Goal: Task Accomplishment & Management: Manage account settings

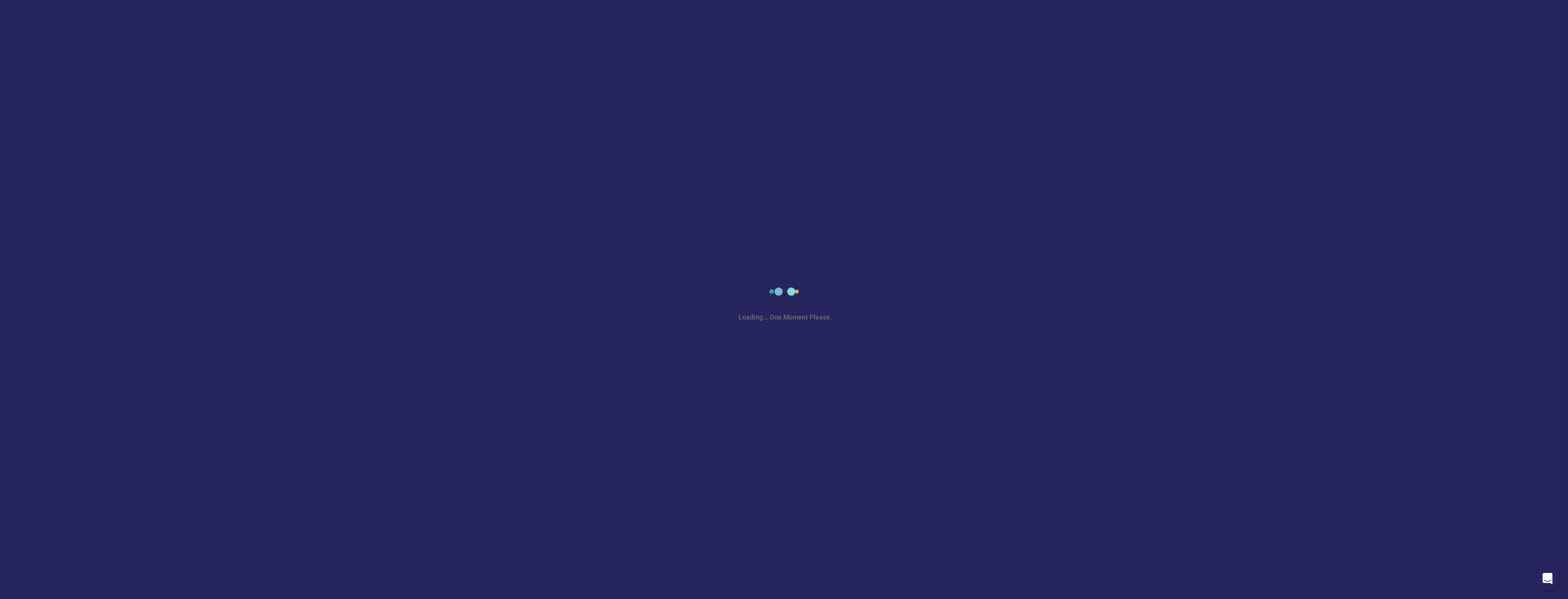
click at [791, 184] on div "Loading... One Moment Please" at bounding box center [784, 300] width 1568 height 599
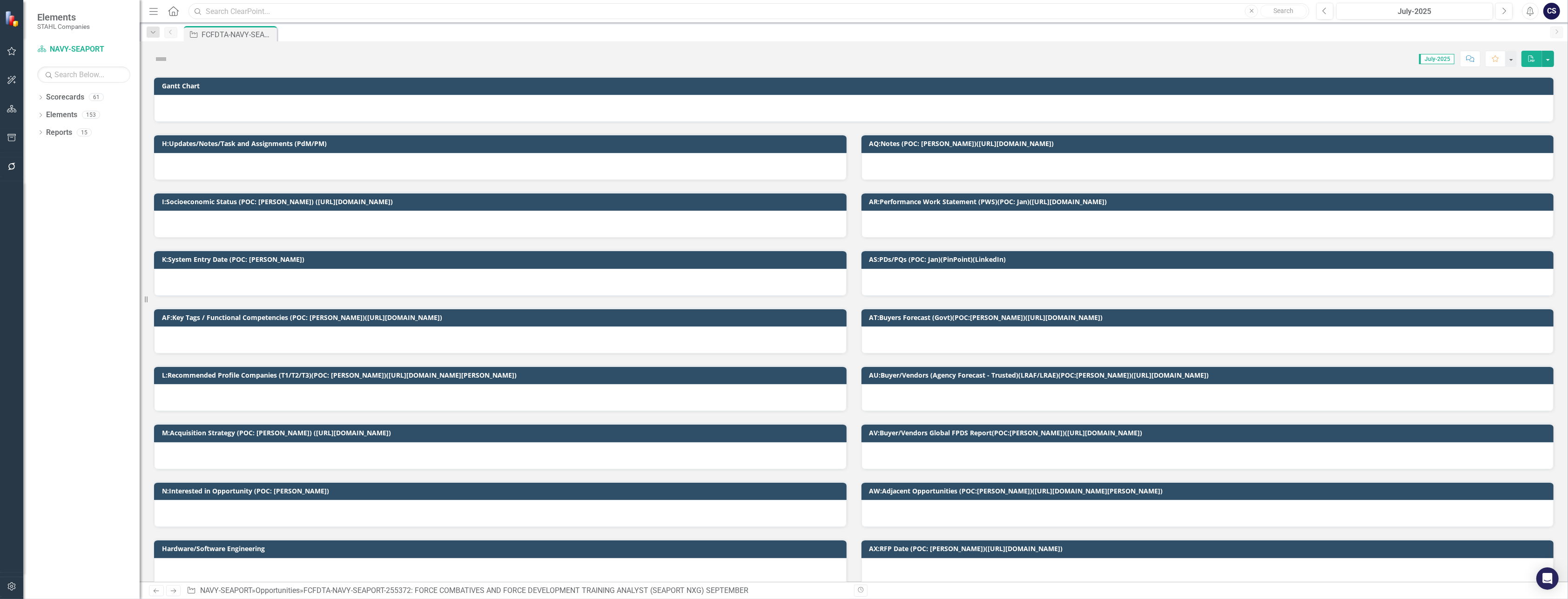
click at [219, 9] on input "text" at bounding box center [749, 11] width 1121 height 16
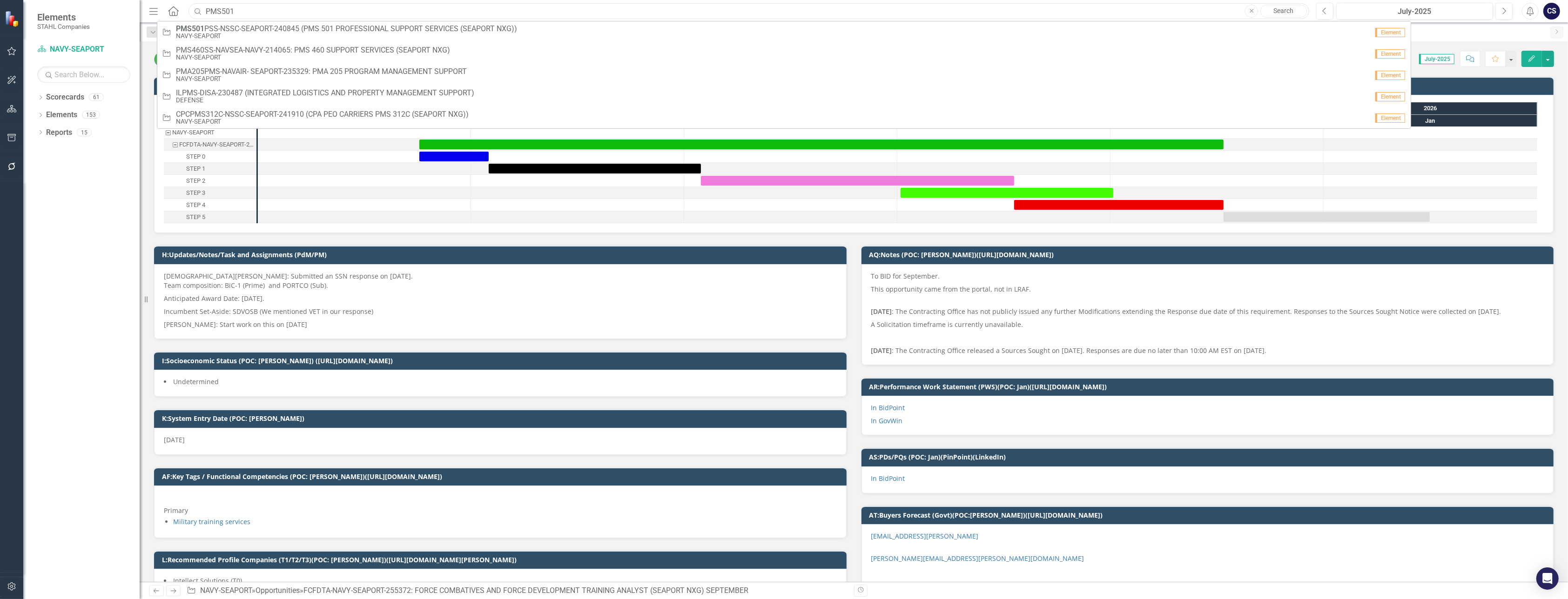
type input "PMS501"
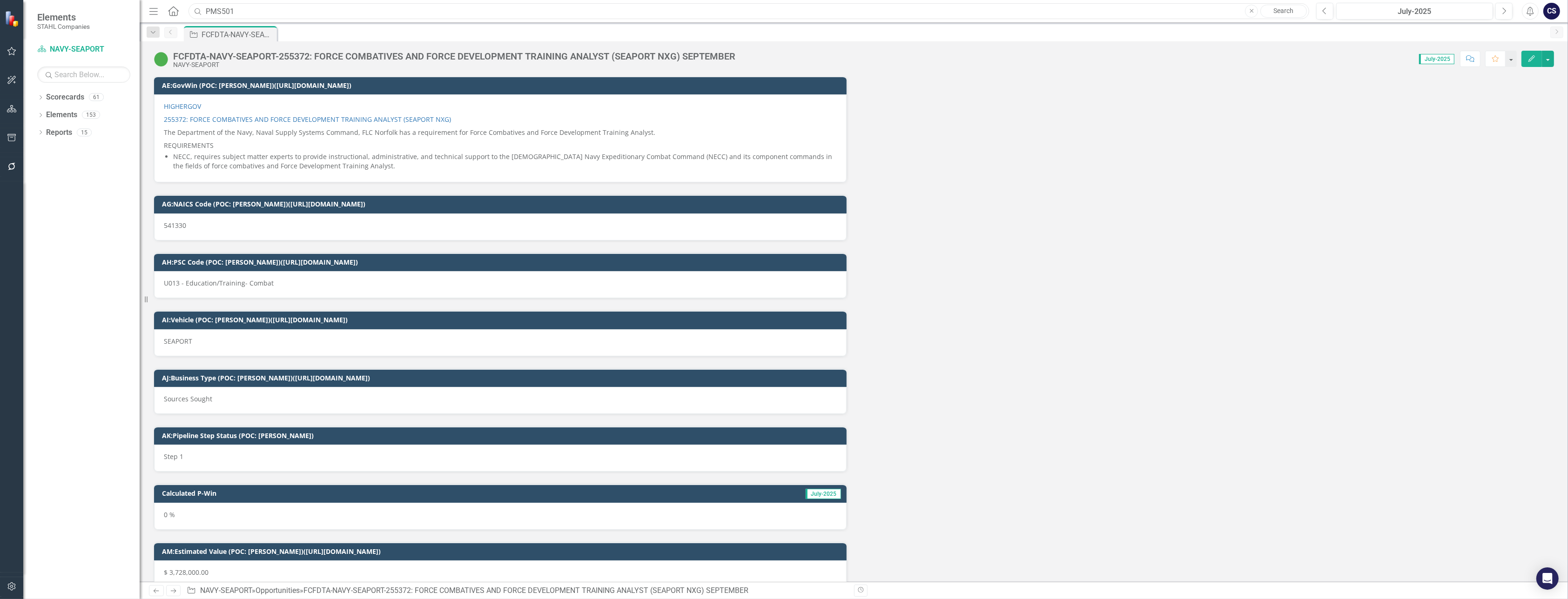
scroll to position [5442, 0]
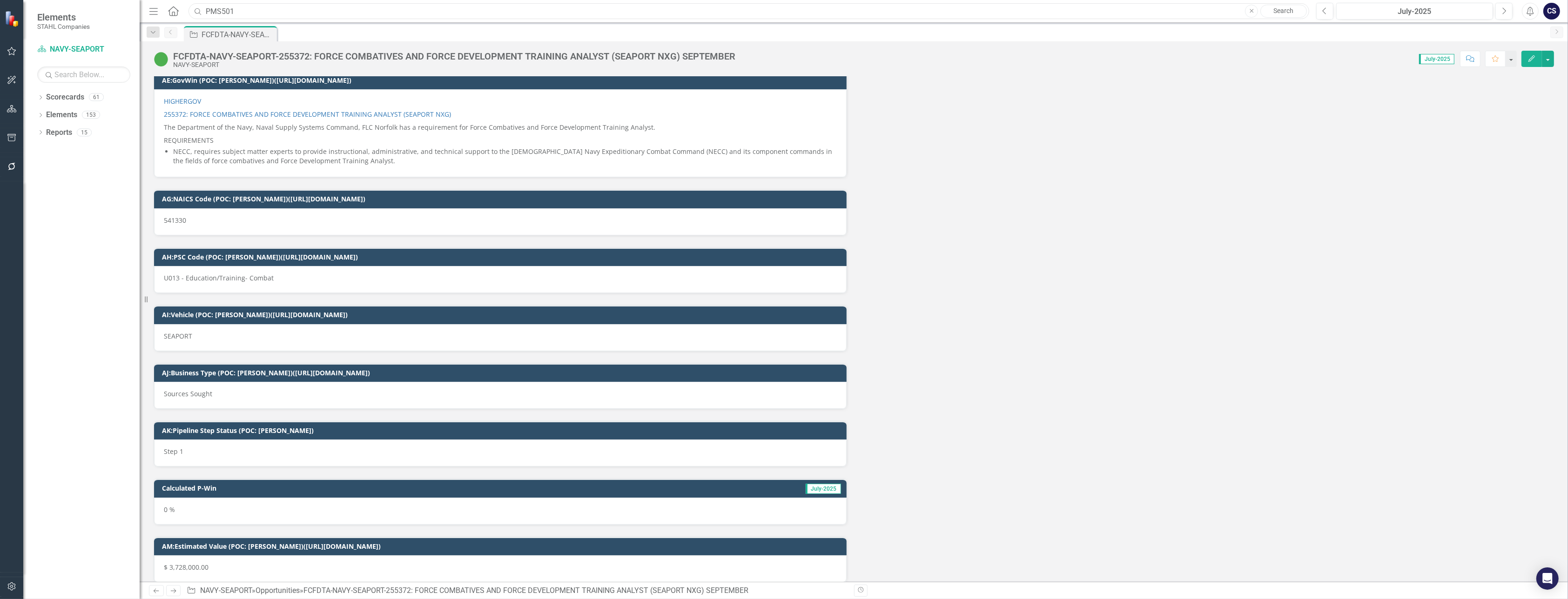
click at [243, 10] on input "PMS501" at bounding box center [749, 11] width 1121 height 16
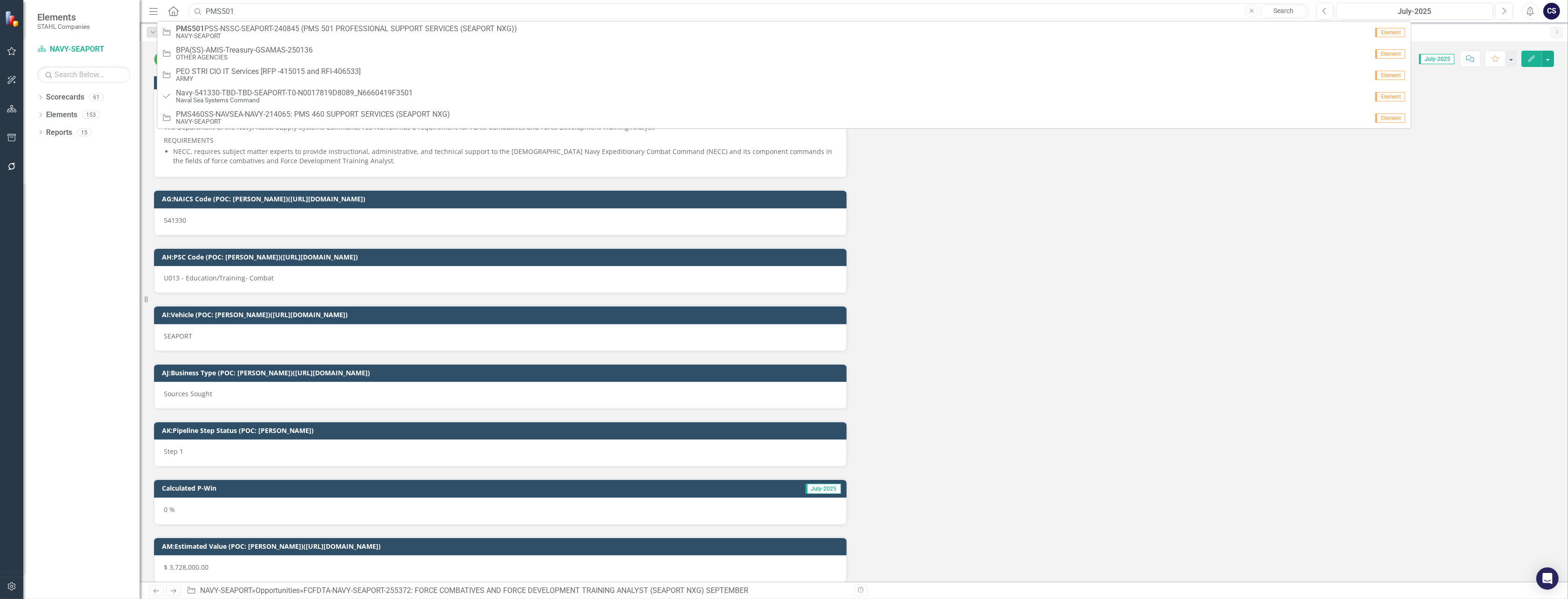
click at [243, 10] on input "PMS501" at bounding box center [749, 11] width 1121 height 16
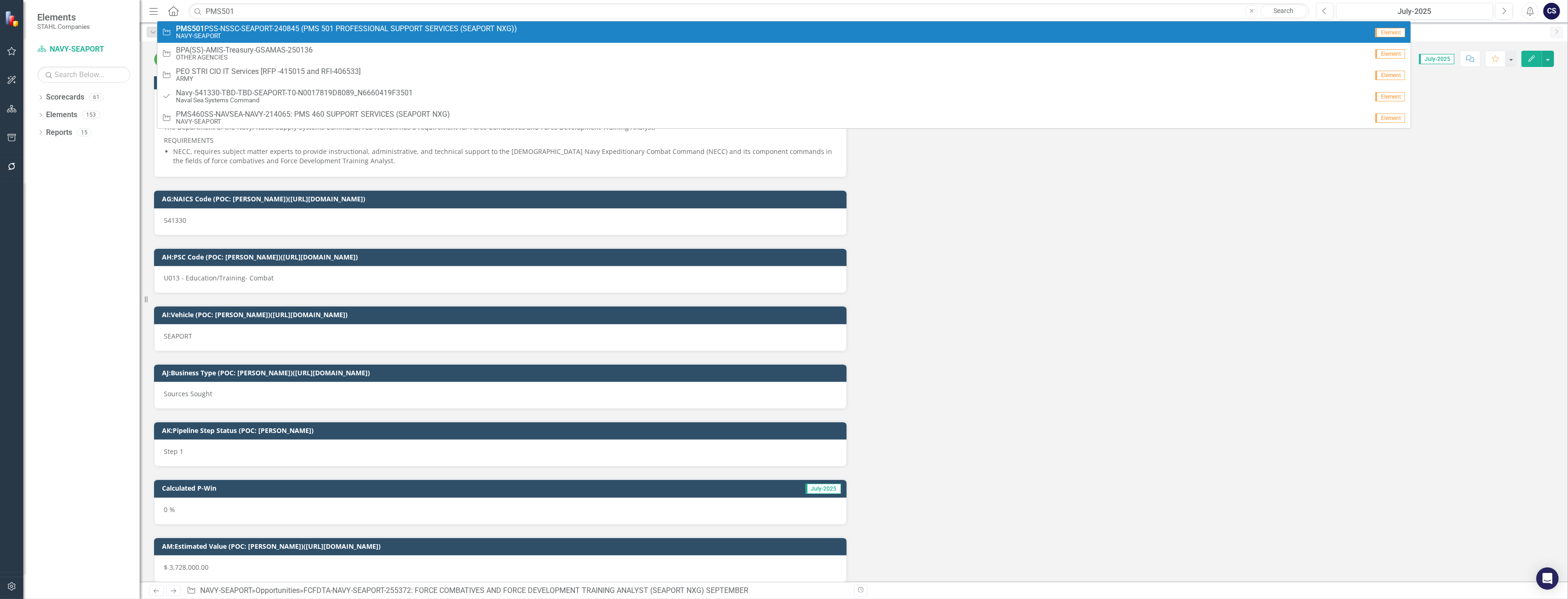
click at [239, 27] on span "PMS501 PSS-NSSC-SEAPORT-240845 (PMS 501 PROFESSIONAL SUPPORT SERVICES (SEAPORT …" at bounding box center [346, 29] width 341 height 9
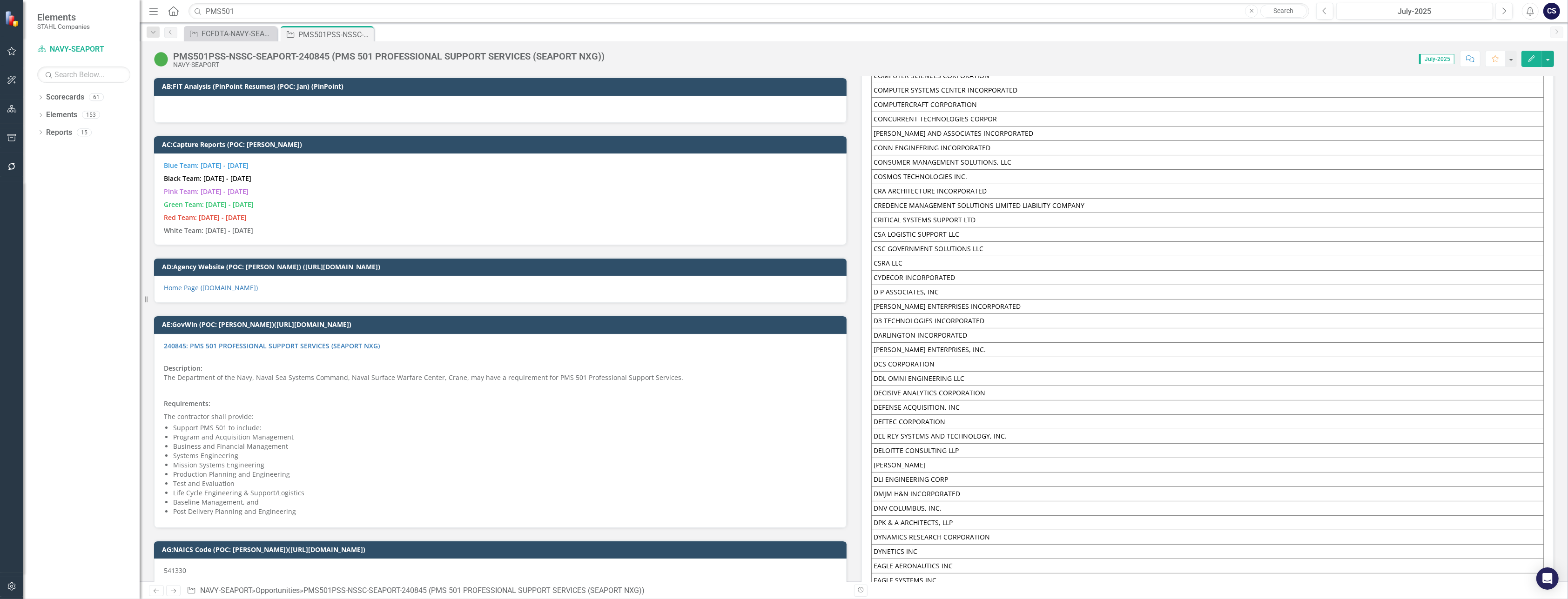
scroll to position [5982, 0]
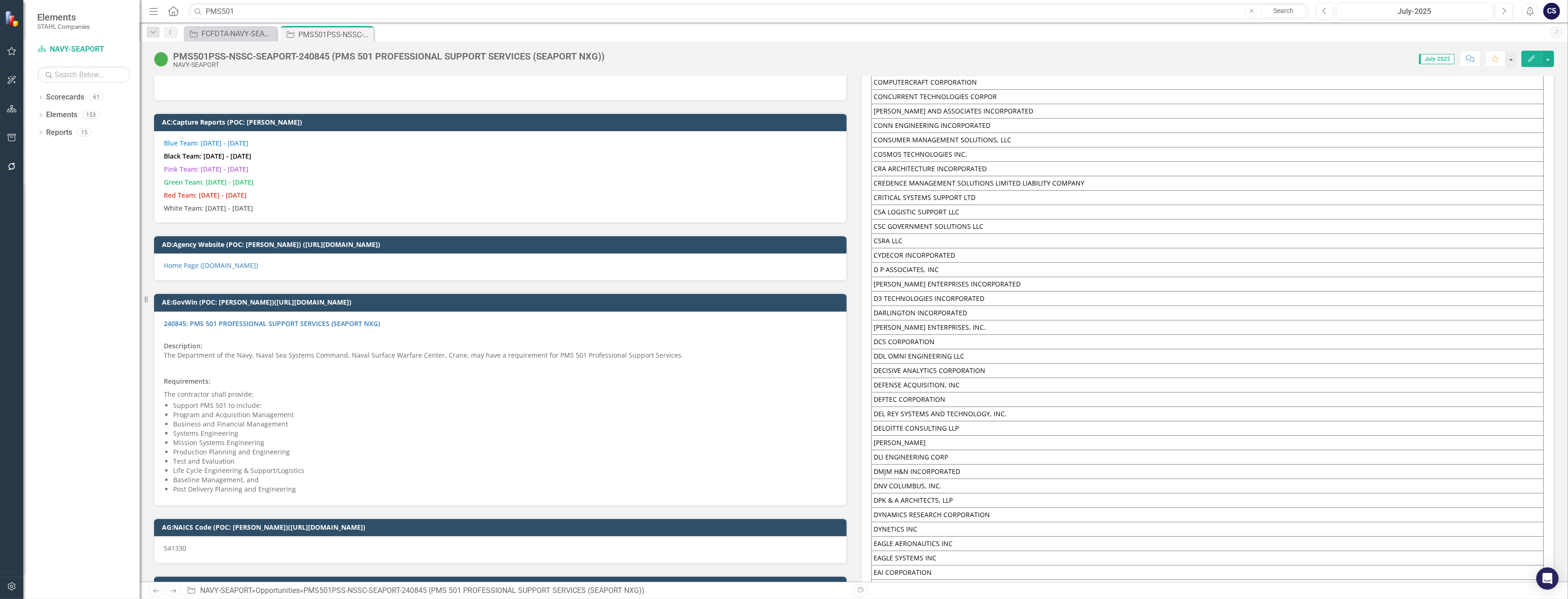
click at [285, 202] on p "White Team: [DATE] - [DATE]" at bounding box center [500, 208] width 673 height 11
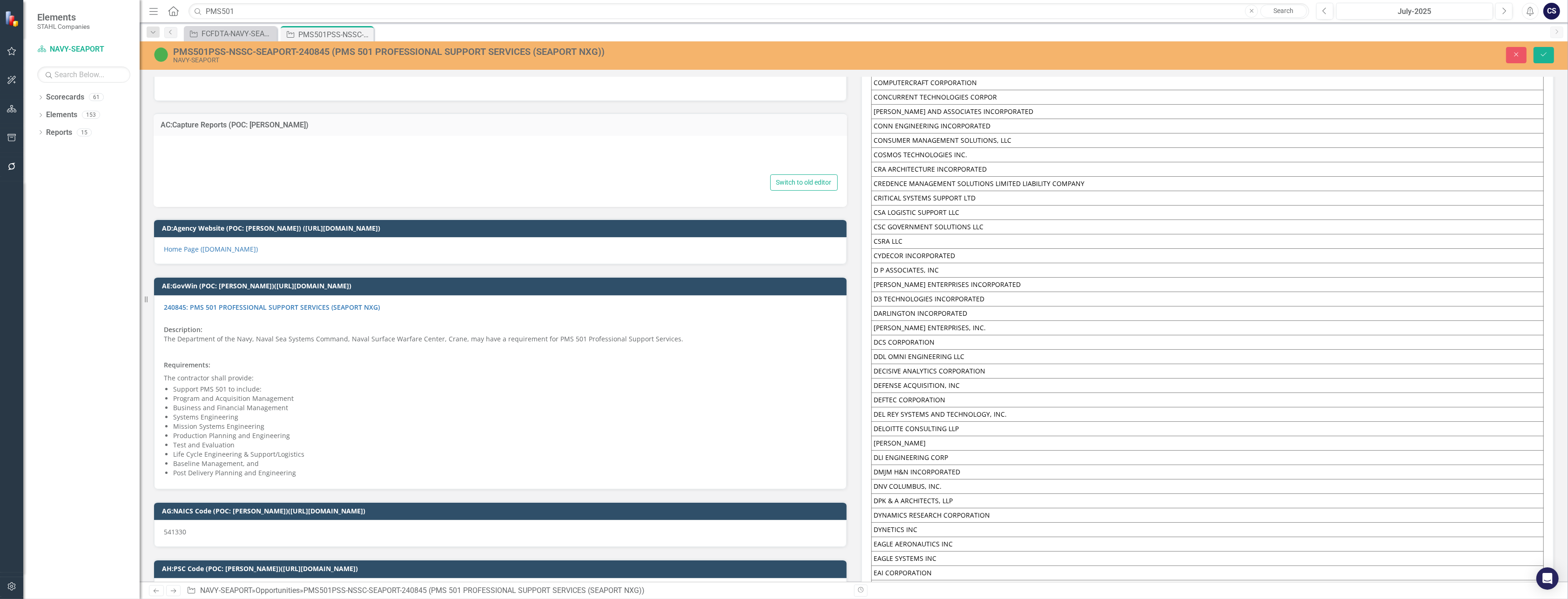
type textarea "<p><span style="color: #3598db;"><strong>Blue Team: [DATE] - [DATE]</strong></s…"
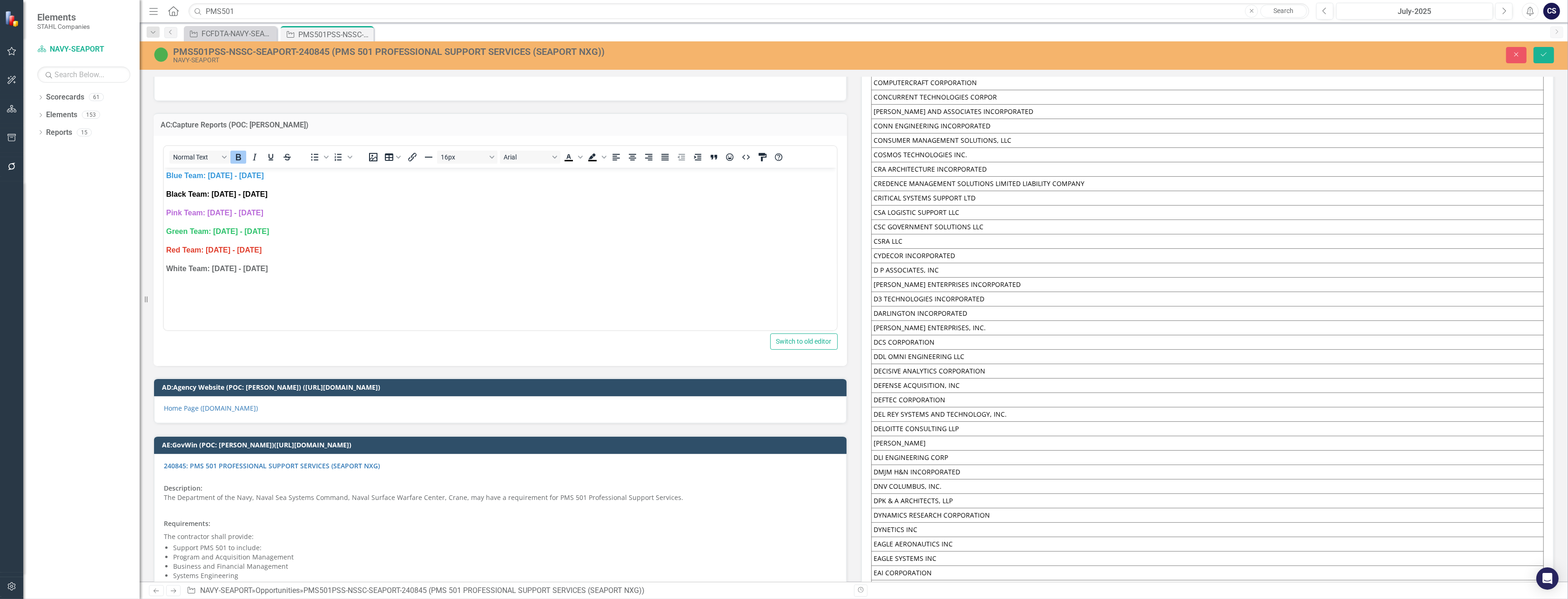
scroll to position [0, 0]
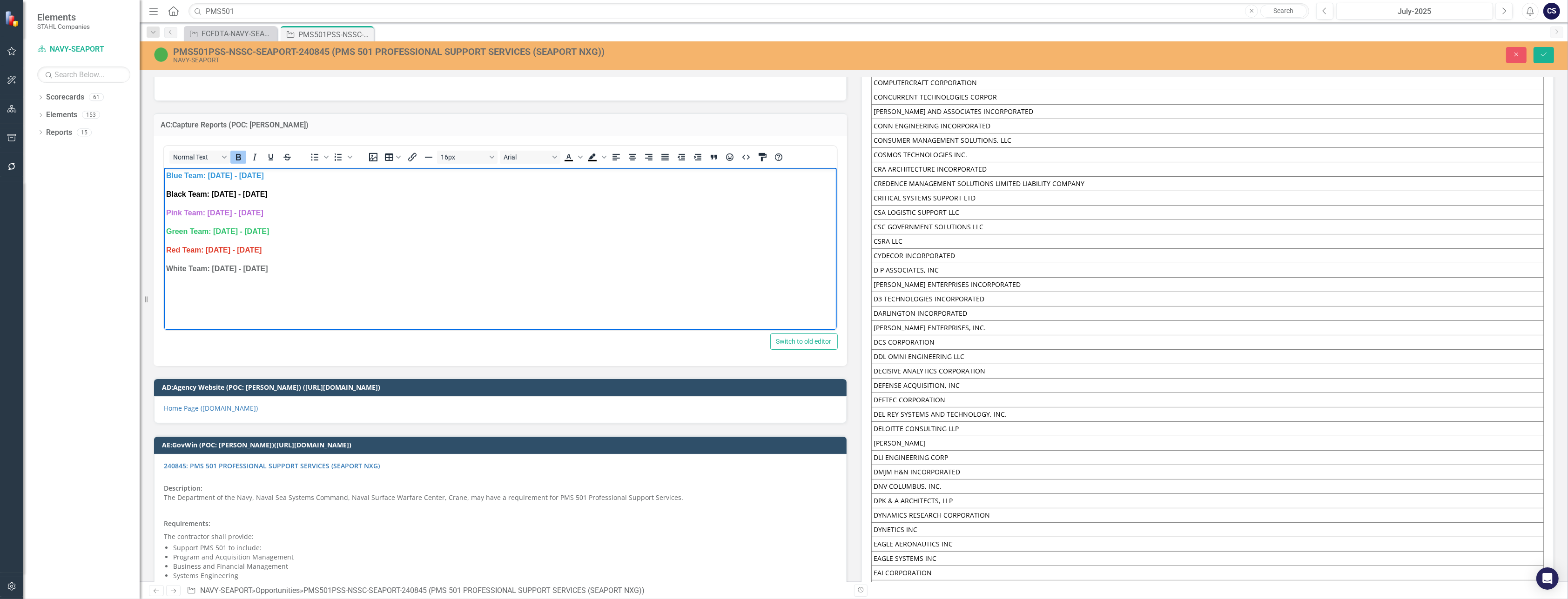
drag, startPoint x: 300, startPoint y: 271, endPoint x: 150, endPoint y: 159, distance: 187.2
click at [163, 167] on html "Blue Team: [DATE] - [DATE] Black Team: [DATE] - [DATE] Pink Team: [DATE] - [DAT…" at bounding box center [500, 236] width 673 height 139
click at [282, 176] on p "We are in teaming discussions with" at bounding box center [500, 175] width 668 height 11
click at [237, 191] on p "VSOLVIT - GAP and" at bounding box center [500, 194] width 668 height 11
drag, startPoint x: 198, startPoint y: 195, endPoint x: 163, endPoint y: 191, distance: 35.2
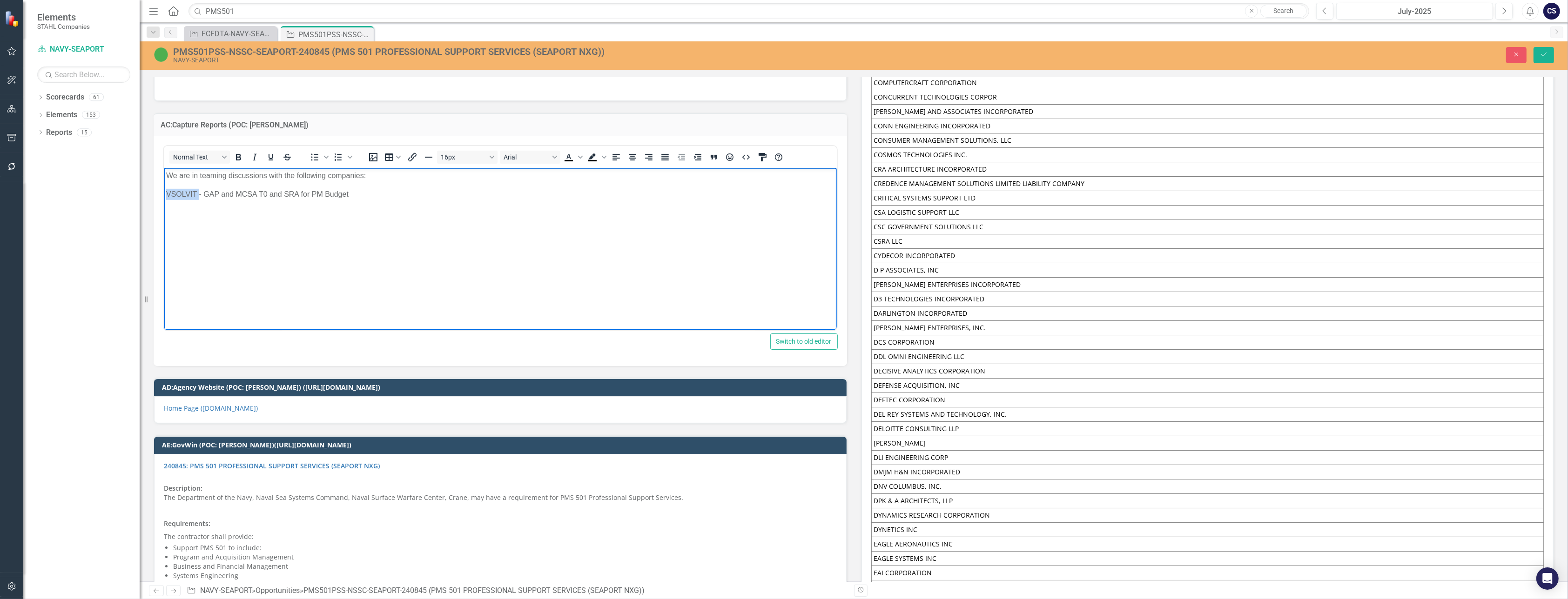
click at [163, 191] on html "We are in teaming discussions with the following companies: VSOLVIT - GAP and M…" at bounding box center [500, 236] width 673 height 139
click at [237, 154] on icon "Bold" at bounding box center [238, 157] width 5 height 6
click at [363, 194] on p "VSOLVIT - GAP and MCSA T0 and SRA for PM Budget" at bounding box center [500, 194] width 668 height 11
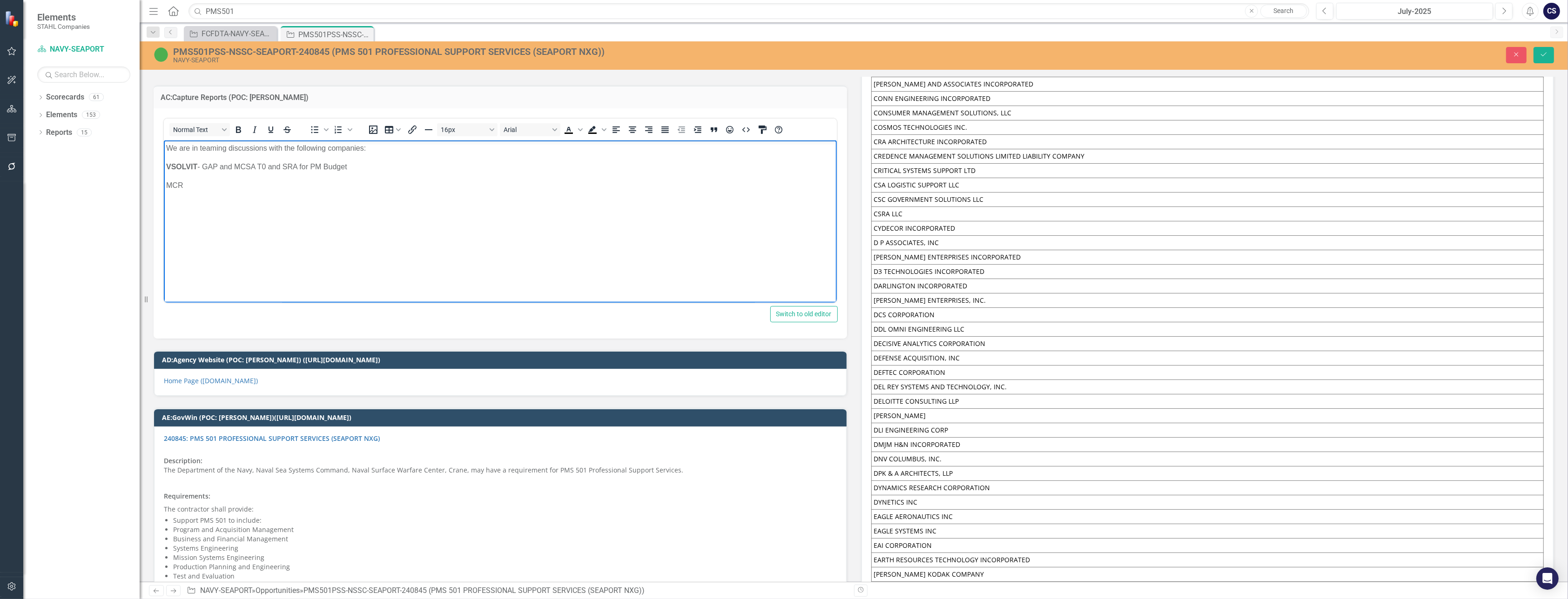
scroll to position [5877, 0]
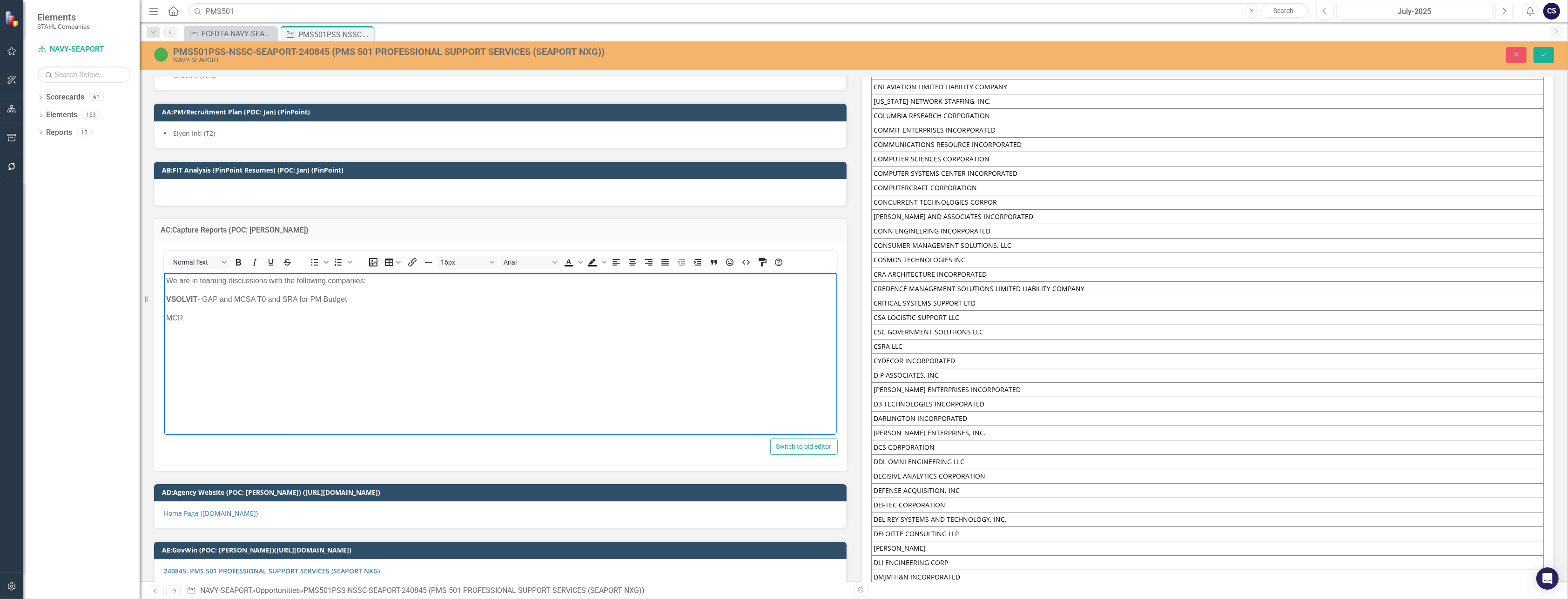
click at [186, 314] on p "MCR" at bounding box center [500, 317] width 668 height 11
click at [321, 345] on body "We are in teaming discussions with the following companies: VSOLVIT - GAP and M…" at bounding box center [500, 342] width 673 height 139
drag, startPoint x: 205, startPoint y: 338, endPoint x: 163, endPoint y: 335, distance: 42.1
click at [163, 335] on body "We are in teaming discussions with the following companies: VSOLVIT - GAP and M…" at bounding box center [500, 342] width 673 height 139
drag, startPoint x: 5, startPoint y: 61, endPoint x: 237, endPoint y: 252, distance: 300.5
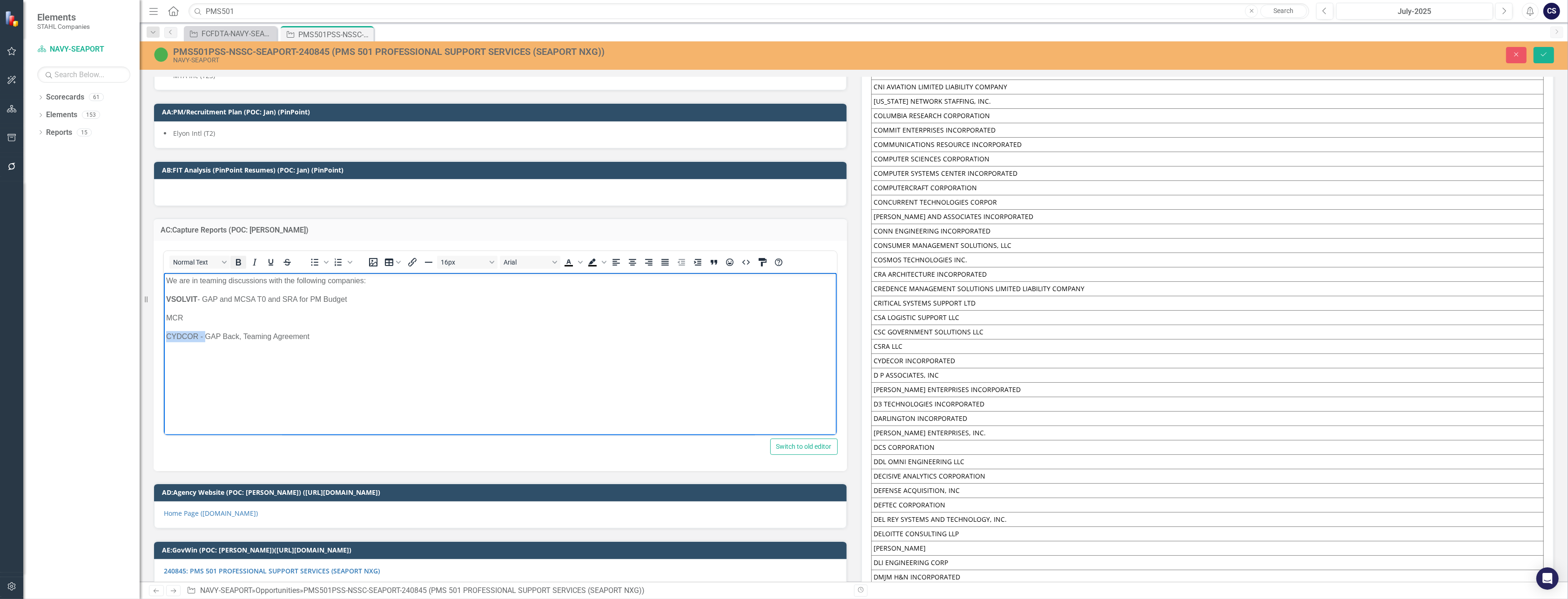
click at [237, 257] on icon "Bold" at bounding box center [238, 262] width 11 height 11
click at [323, 339] on p "CYDCOR - GAP Back, Teaming Agreement" at bounding box center [500, 336] width 668 height 11
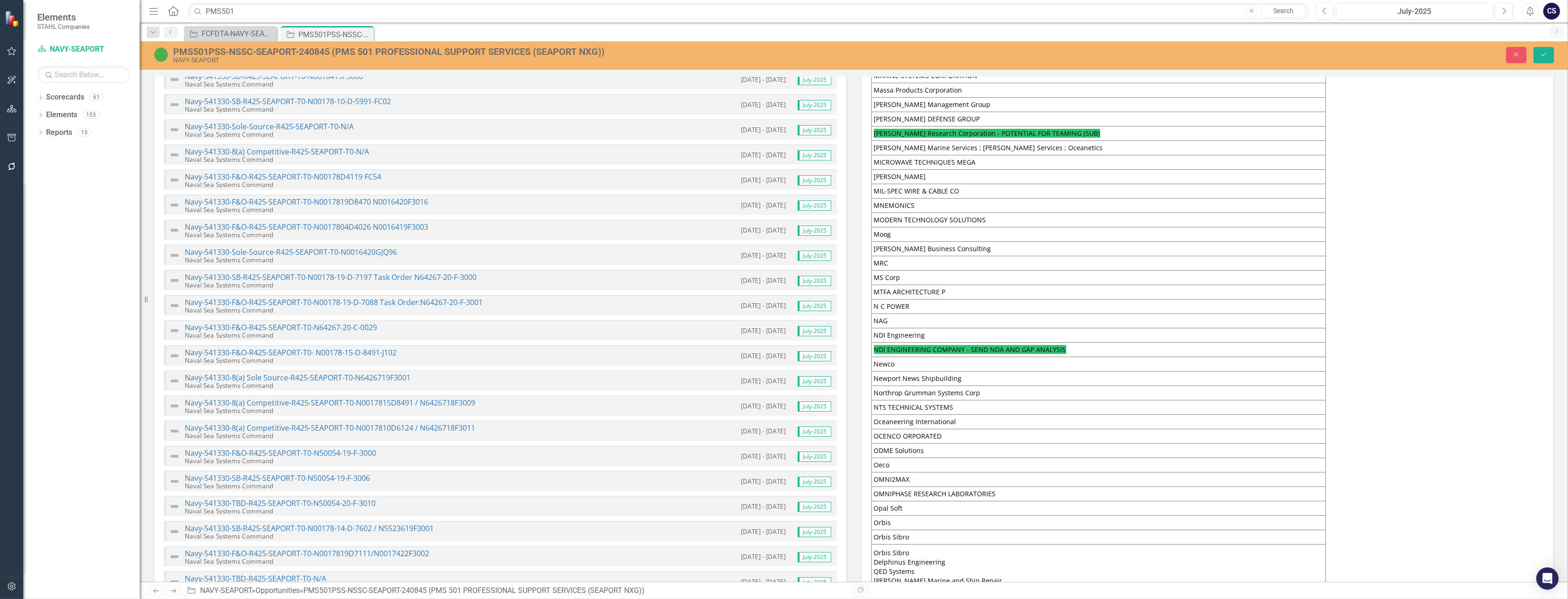
scroll to position [2971, 0]
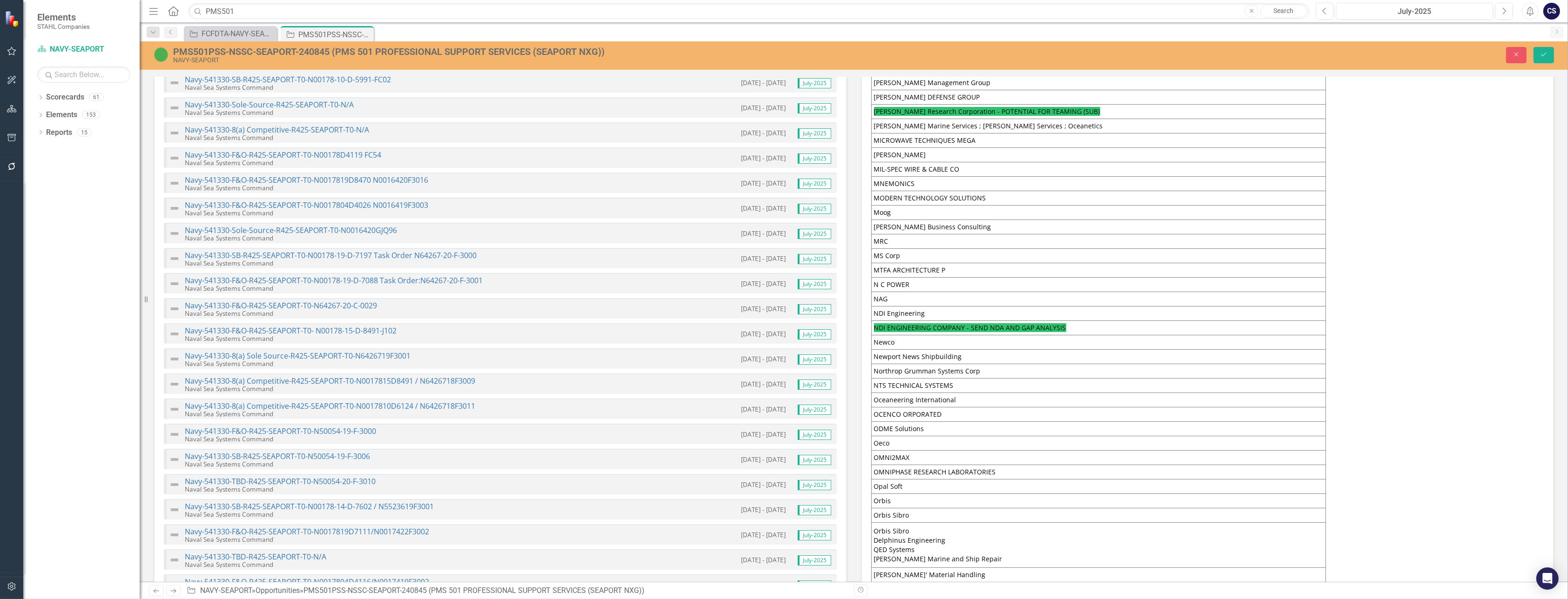
click at [1063, 321] on td "NDI ENGINEERING COMPANY - SEND NDA AND GAP ANALYSIS" at bounding box center [1099, 328] width 454 height 15
click at [971, 107] on span "[PERSON_NAME] Research Corporation - POTENTIAL FOR TEAMING (SUB)" at bounding box center [987, 111] width 226 height 9
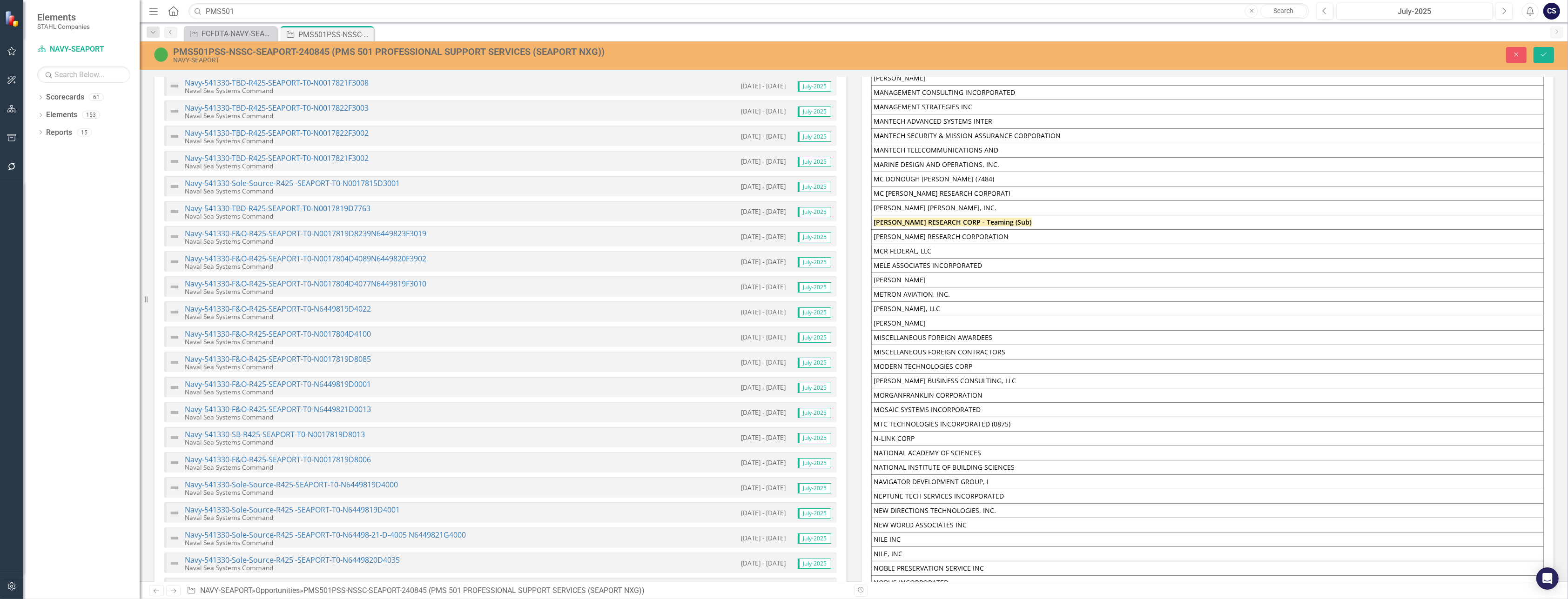
scroll to position [4216, 0]
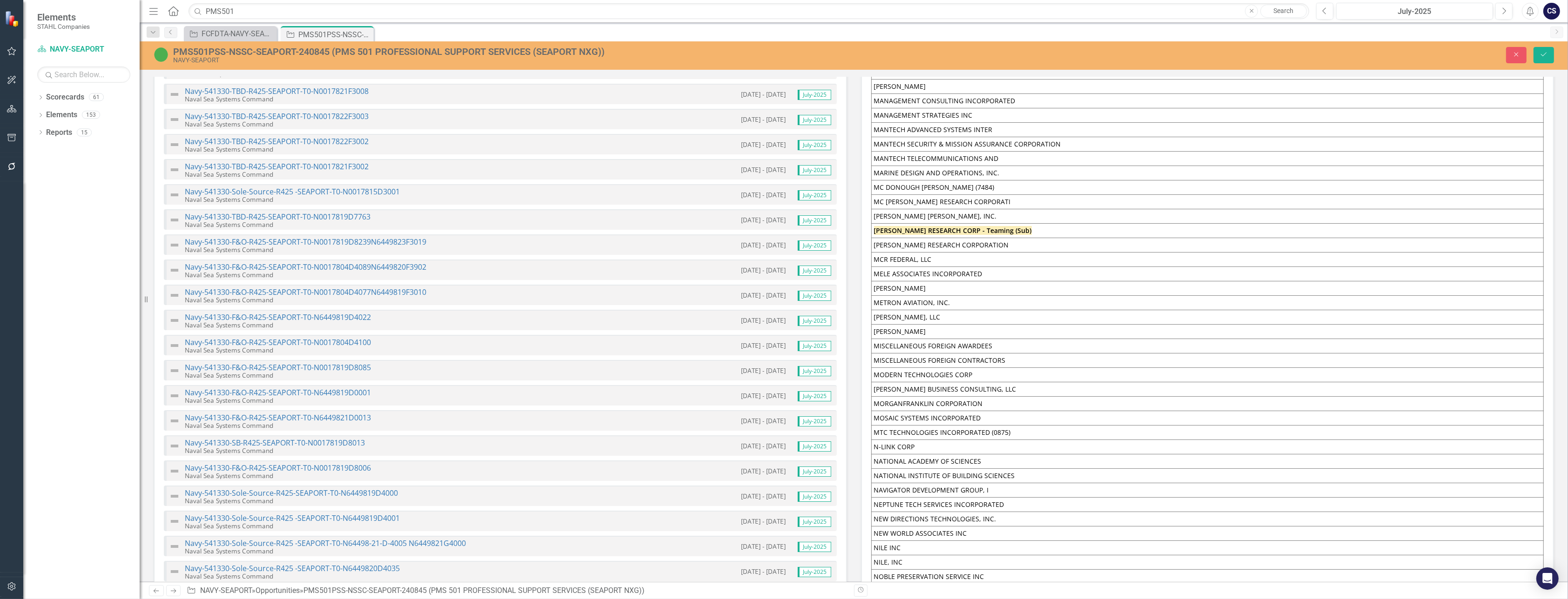
click at [1017, 224] on td "[PERSON_NAME] RESEARCH CORP - Teaming (Sub)" at bounding box center [1208, 231] width 672 height 15
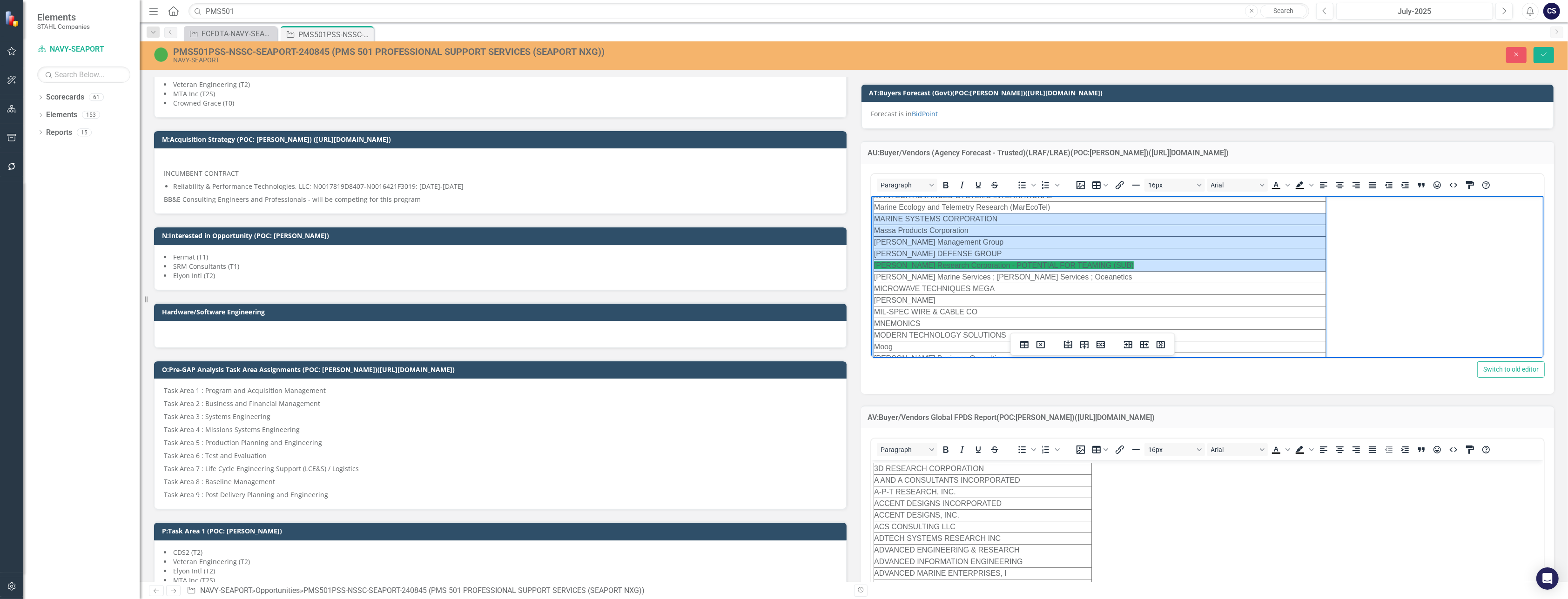
scroll to position [1851, 0]
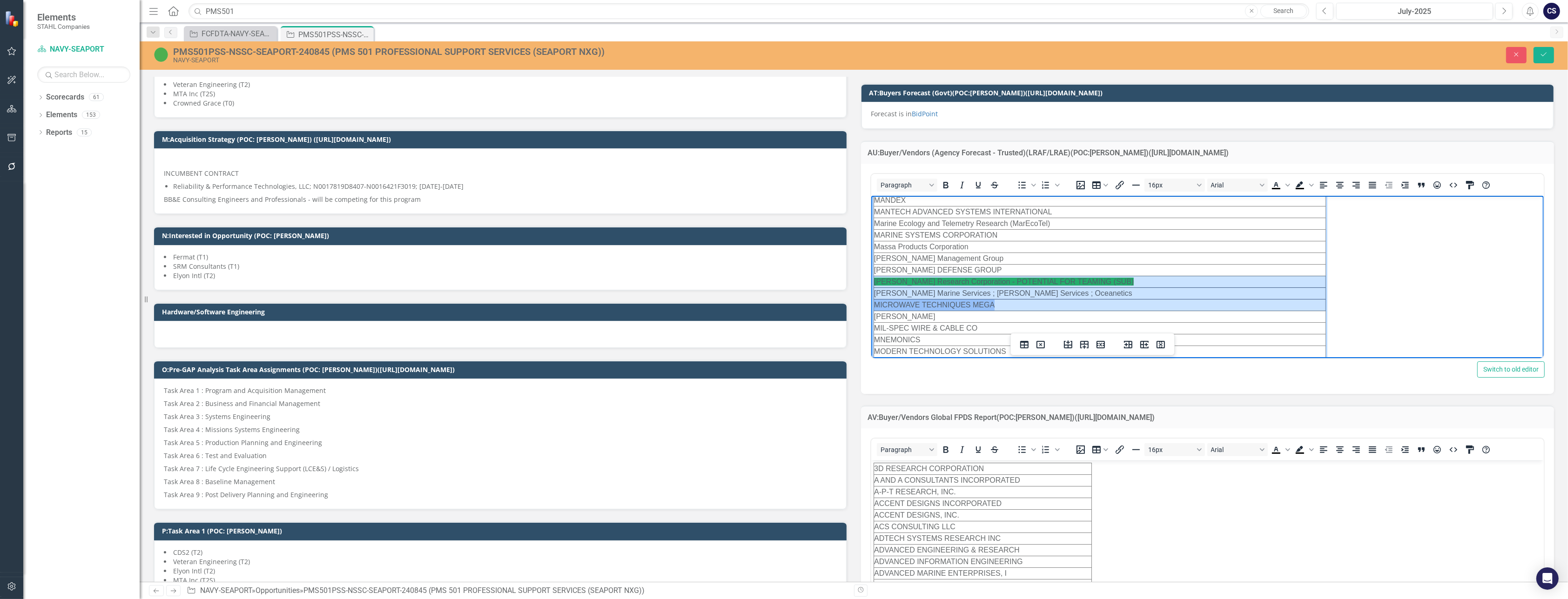
drag, startPoint x: 1121, startPoint y: 205, endPoint x: 932, endPoint y: 292, distance: 208.1
click at [932, 292] on tbody "ACTS-MELTECH JV1 ADVANCED INTEGRATED TECHNOLOGIES ADVANCED INTERNET MARKETING A…" at bounding box center [1100, 2] width 452 height 3312
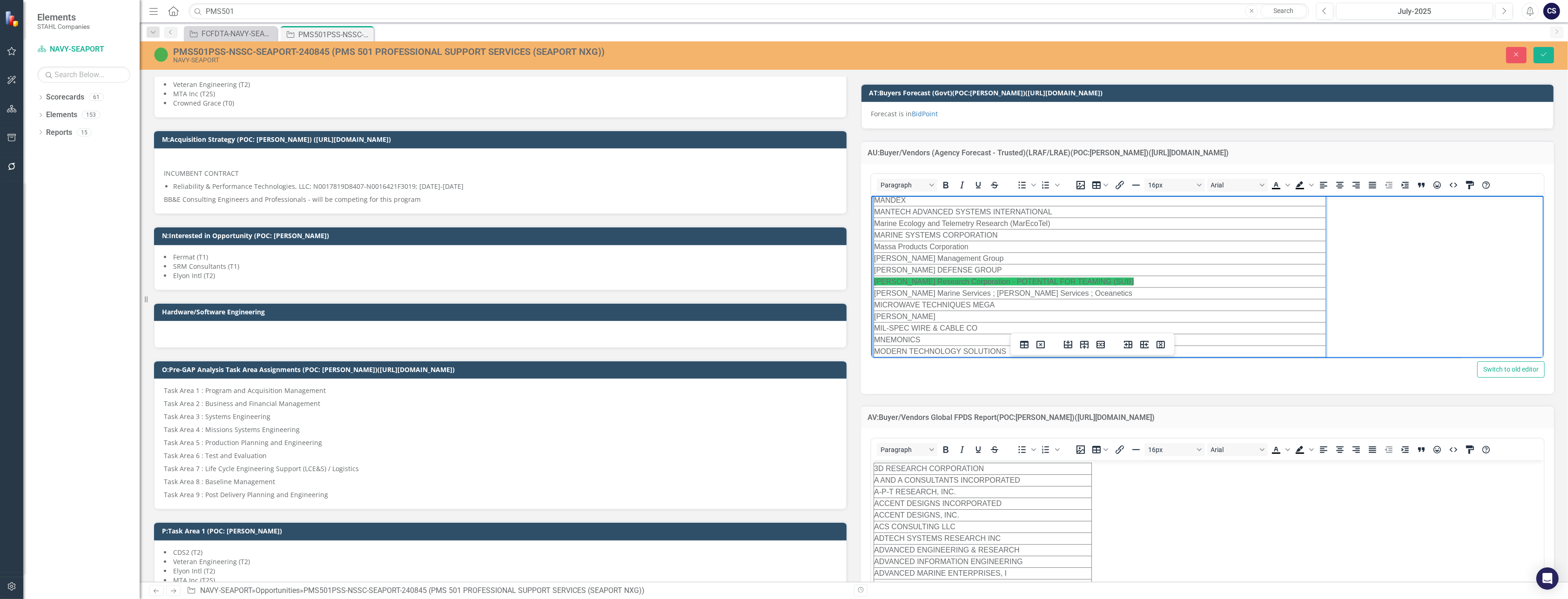
click at [990, 264] on td "[PERSON_NAME] DEFENSE GROUP" at bounding box center [1100, 270] width 452 height 12
drag, startPoint x: 1115, startPoint y: 270, endPoint x: 873, endPoint y: 276, distance: 242.1
click at [873, 276] on html "ACTS-MELTECH JV1 ADVANCED INTEGRATED TECHNOLOGIES ADVANCED INTERNET MARKETING A…" at bounding box center [1207, 2] width 673 height 3316
drag, startPoint x: 890, startPoint y: 275, endPoint x: 1066, endPoint y: 271, distance: 176.0
copy span "[PERSON_NAME] Research Corporation - POTENTIAL FOR TEAMING (SUB)"
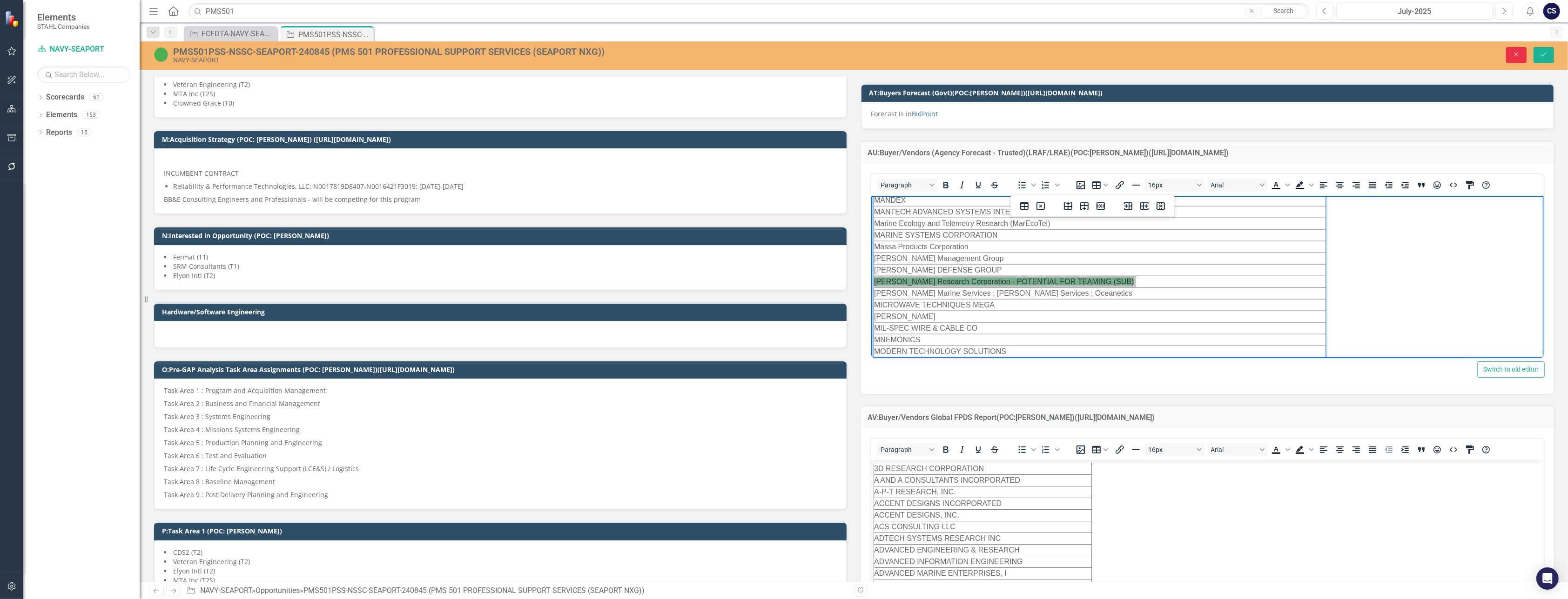
click at [1519, 54] on icon "Close" at bounding box center [1517, 54] width 9 height 6
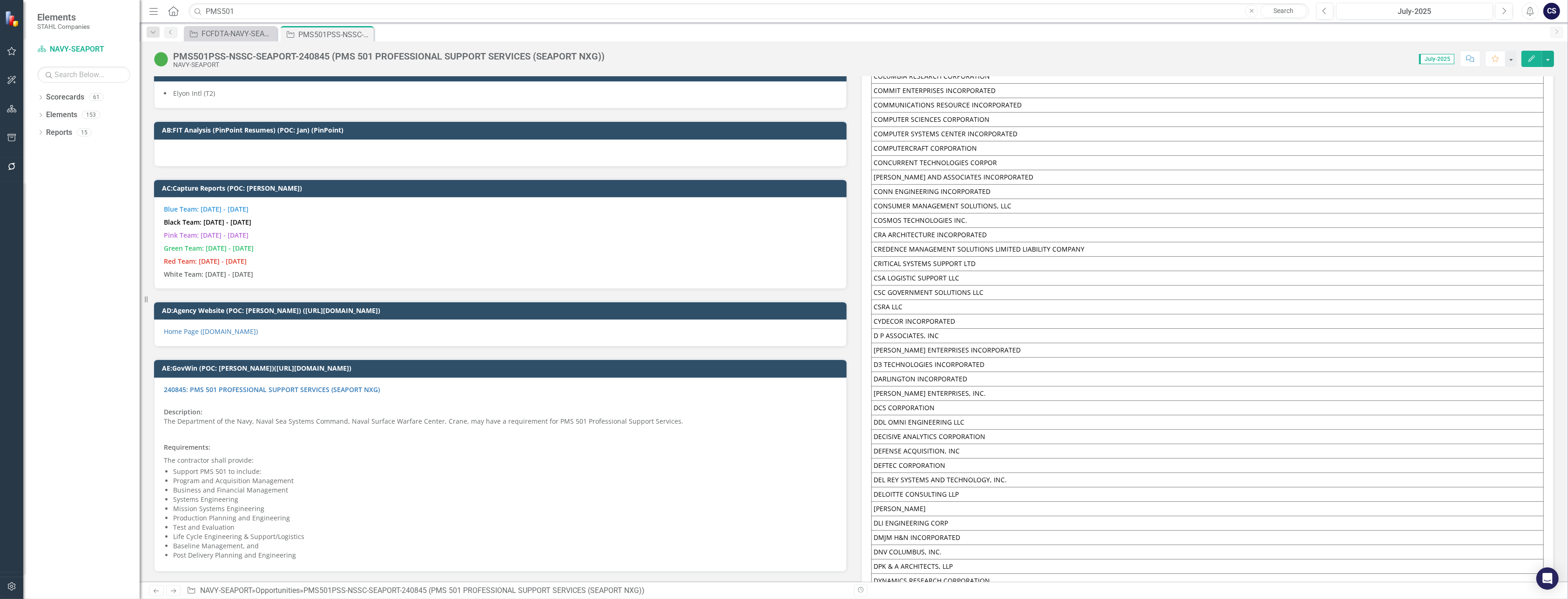
scroll to position [5883, 0]
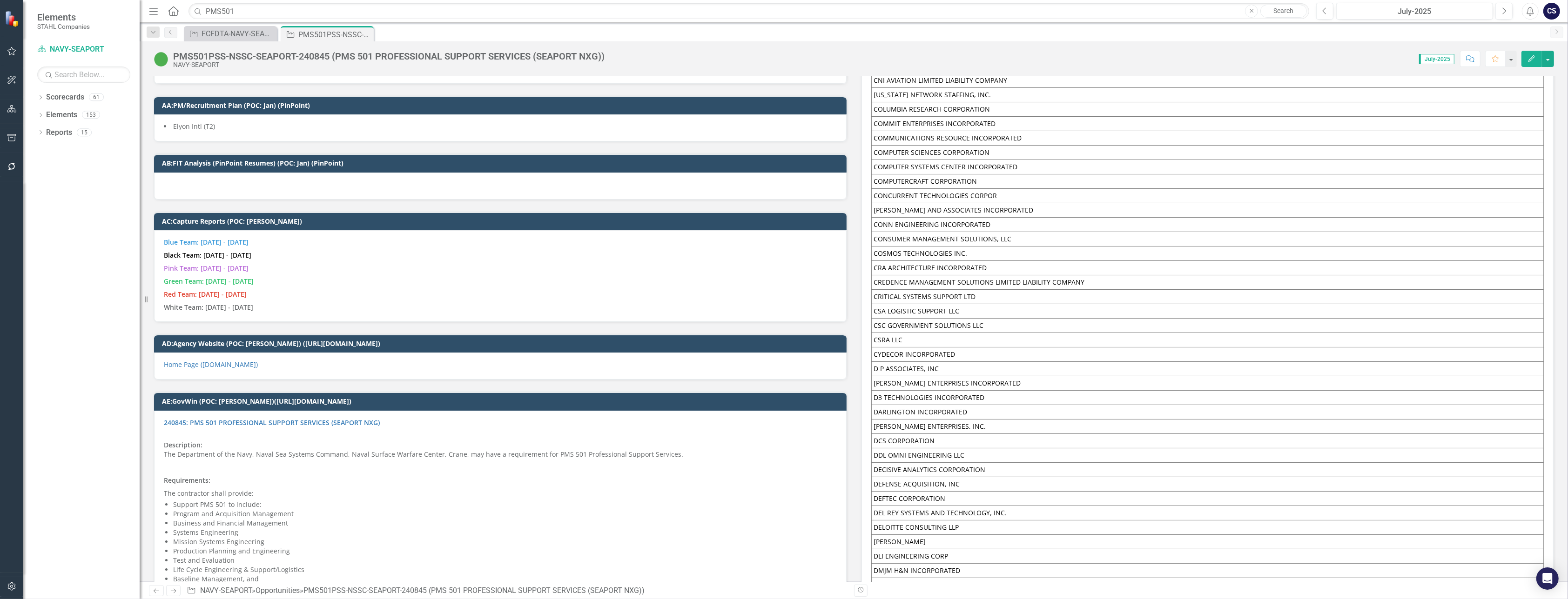
click at [302, 275] on p "Green Team: [DATE] - [DATE]" at bounding box center [500, 282] width 673 height 13
click at [291, 301] on p "White Team: [DATE] - [DATE]" at bounding box center [500, 307] width 673 height 11
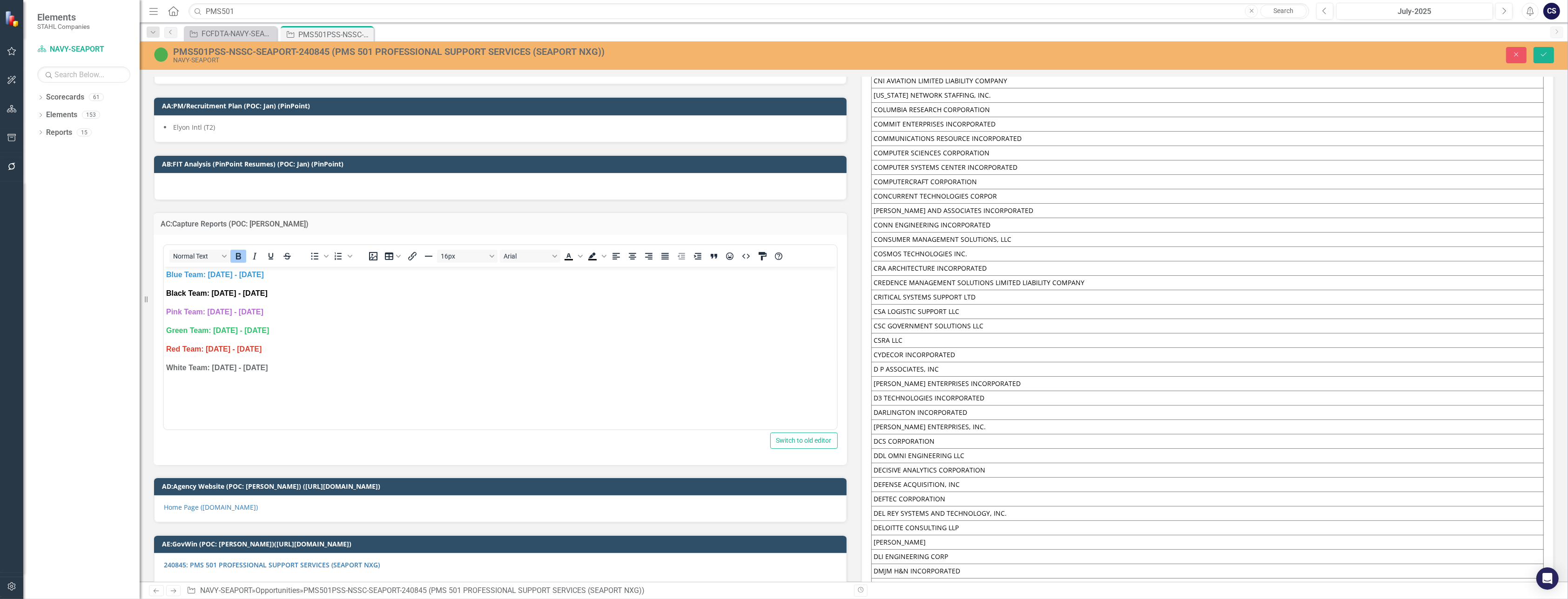
scroll to position [0, 0]
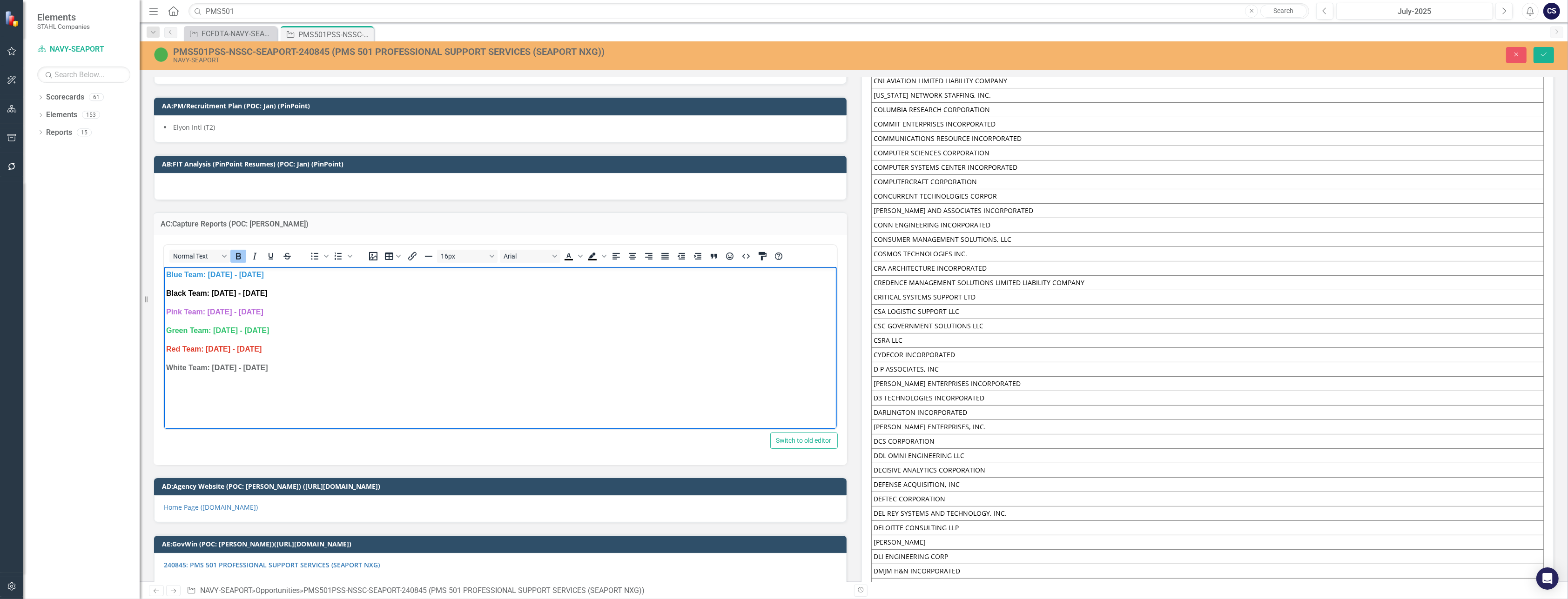
drag, startPoint x: 293, startPoint y: 368, endPoint x: 321, endPoint y: 517, distance: 151.6
click at [163, 267] on html "Blue Team: [DATE] - [DATE] Black Team: [DATE] - [DATE] Pink Team: [DATE] - [DAT…" at bounding box center [500, 336] width 673 height 139
click at [171, 276] on p "Rich Text Area. Press ALT-0 for help." at bounding box center [500, 275] width 668 height 11
click at [174, 290] on p "DP Professionsal" at bounding box center [500, 293] width 668 height 11
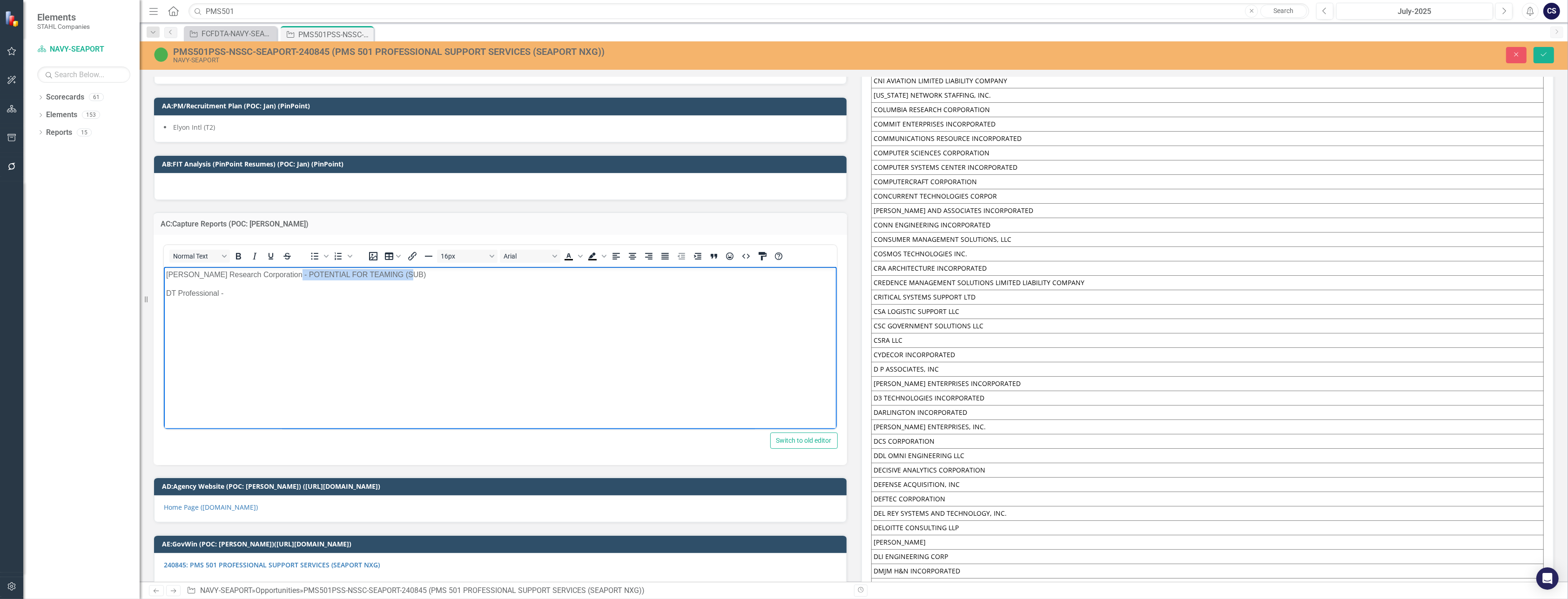
drag, startPoint x: 406, startPoint y: 275, endPoint x: 285, endPoint y: 274, distance: 121.0
click at [285, 274] on p "[PERSON_NAME] Research Corporation - POTENTIAL FOR TEAMING (SUB)" at bounding box center [500, 275] width 668 height 11
click at [233, 291] on p "DT Professional -" at bounding box center [500, 293] width 668 height 11
drag, startPoint x: 457, startPoint y: 271, endPoint x: 286, endPoint y: 274, distance: 171.0
click at [286, 274] on p "[PERSON_NAME] Research Corporation - GAP and Teaming Agreement and CPAR Request" at bounding box center [500, 275] width 668 height 11
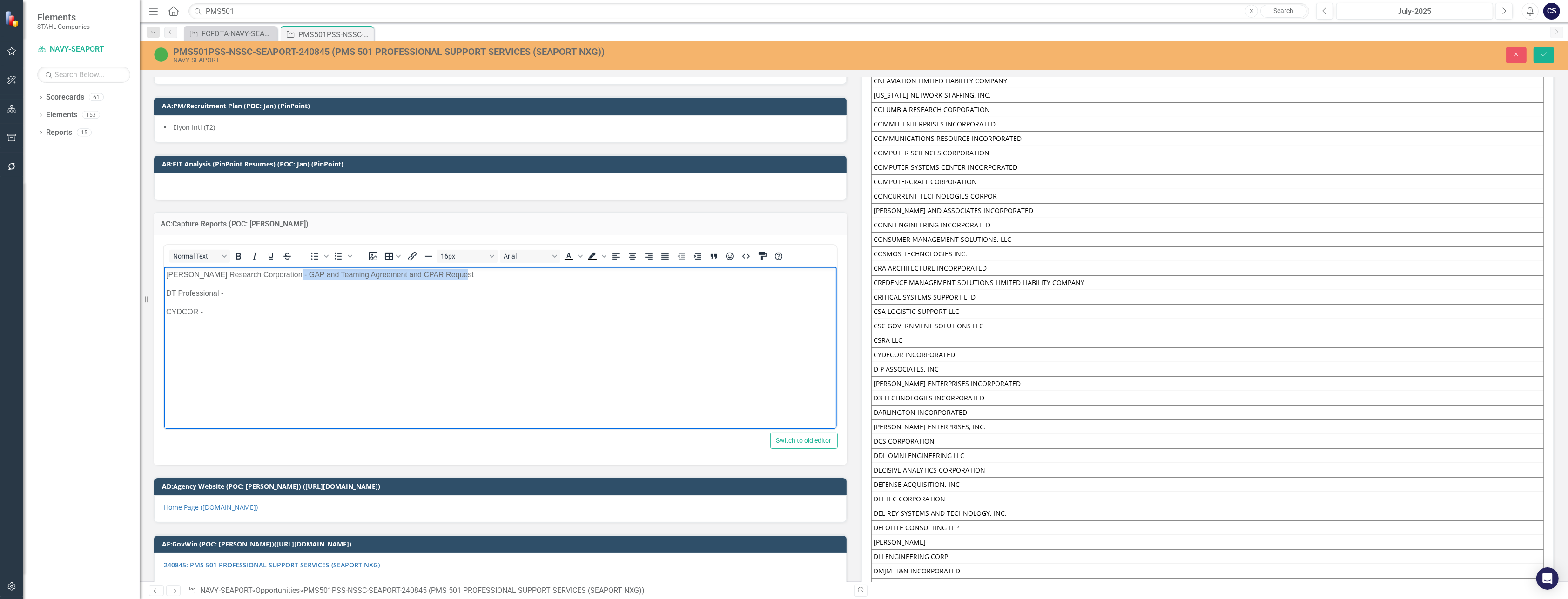
click at [288, 274] on p "[PERSON_NAME] Research Corporation - GAP and Teaming Agreement and CPAR Request" at bounding box center [500, 275] width 668 height 11
drag, startPoint x: 454, startPoint y: 275, endPoint x: 286, endPoint y: 272, distance: 168.0
click at [286, 272] on p "[PERSON_NAME] Research Corporation - GAP and Teaming Agreement and CPAR Request" at bounding box center [500, 275] width 668 height 11
copy p "GAP and Teaming Agreement and CPAR Request"
click at [230, 311] on p "CYDCOR -" at bounding box center [500, 312] width 668 height 11
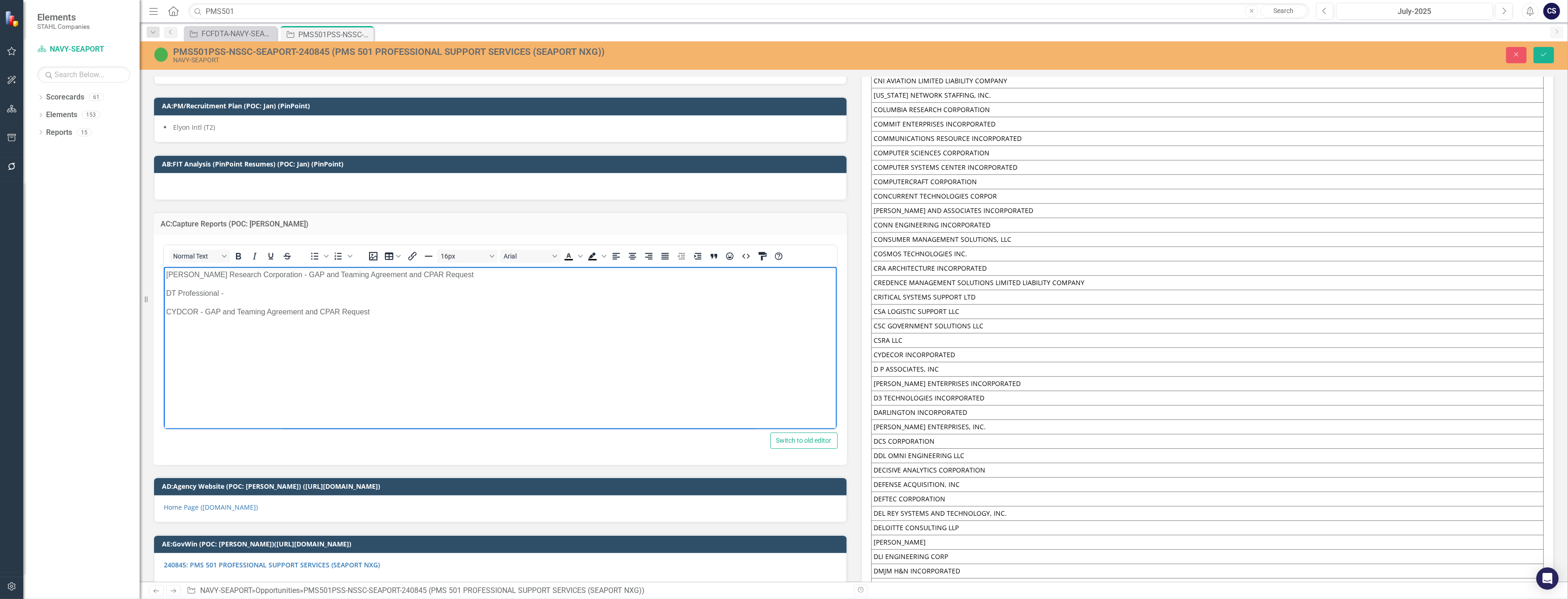
click at [219, 310] on p "CYDCOR - GAP and Teaming Agreement and CPAR Request" at bounding box center [500, 312] width 668 height 11
click at [398, 311] on p "CYDCOR - GAP (Done) and Teaming Agreement and CPAR Request" at bounding box center [500, 312] width 668 height 11
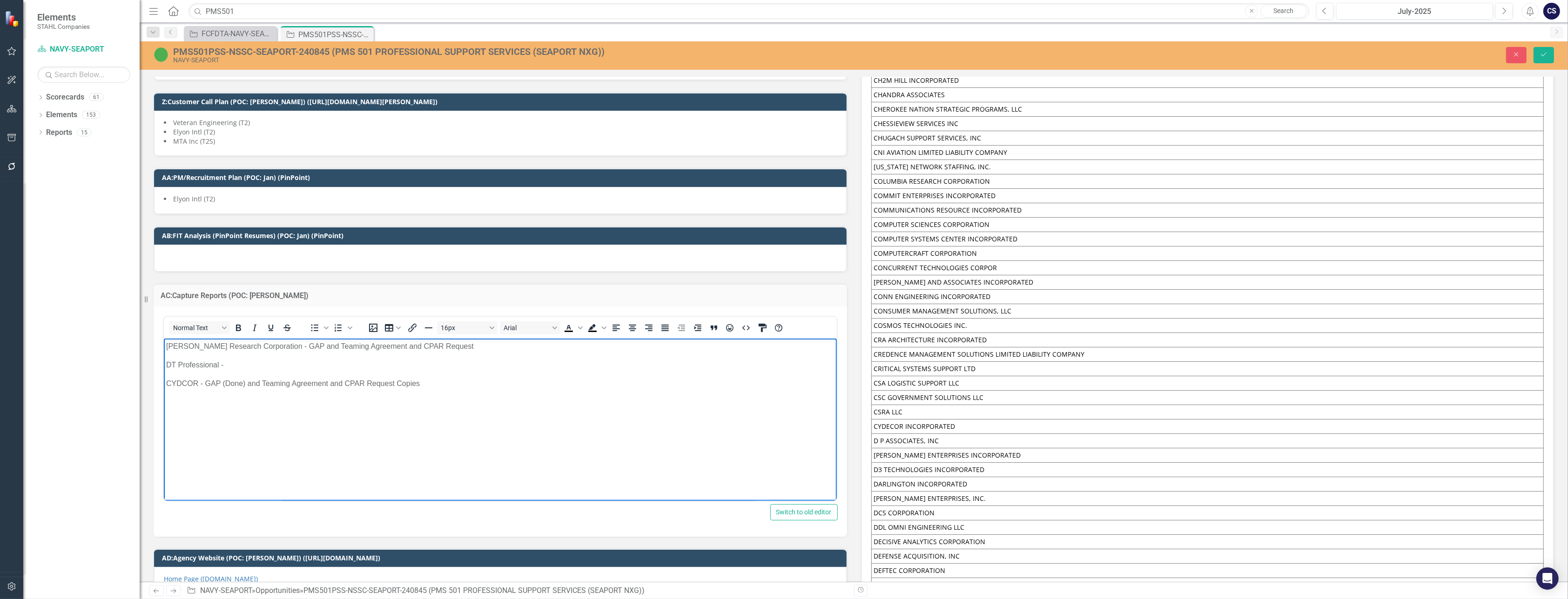
scroll to position [5866, 0]
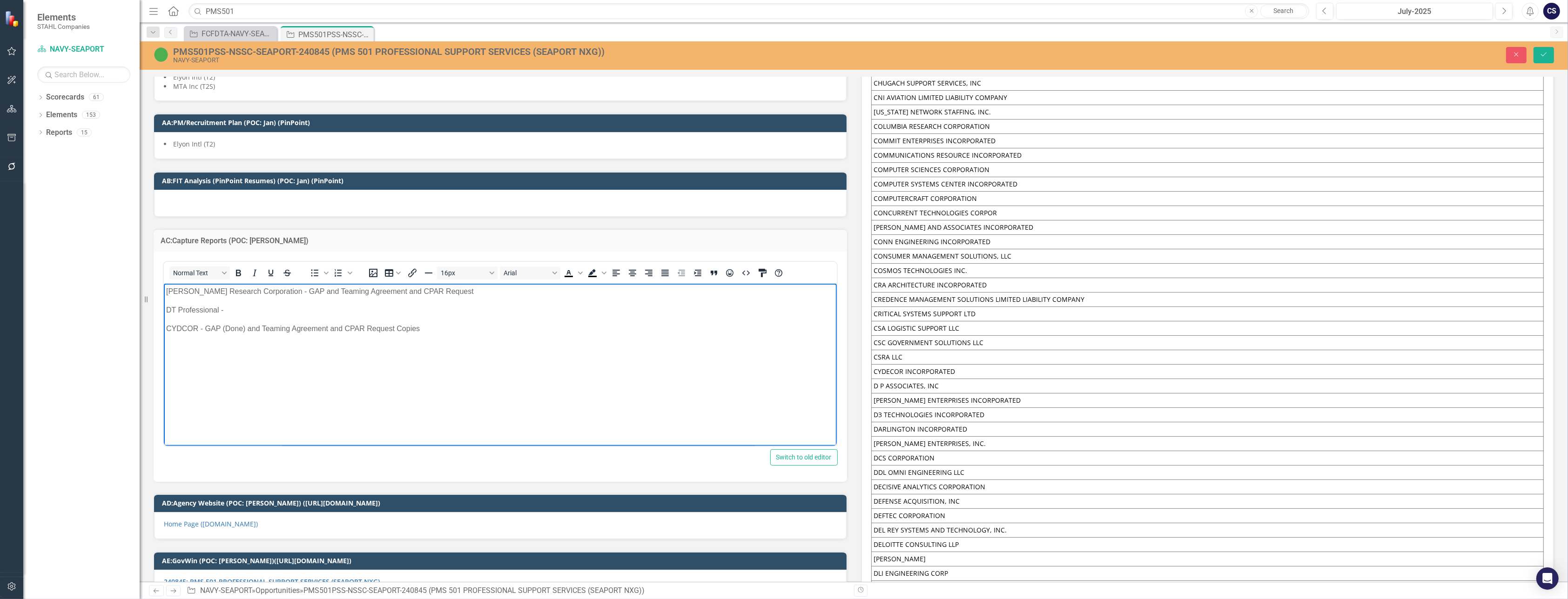
click at [169, 347] on p "Rich Text Area. Press ALT-0 for help." at bounding box center [500, 347] width 668 height 11
drag, startPoint x: 454, startPoint y: 289, endPoint x: 286, endPoint y: 286, distance: 168.0
click at [286, 286] on p "[PERSON_NAME] Research Corporation - GAP and Teaming Agreement and CPAR Request" at bounding box center [500, 291] width 668 height 11
copy p "GAP and Teaming Agreement and CPAR Request"
click at [203, 347] on p "VSOLVIT" at bounding box center [500, 347] width 668 height 11
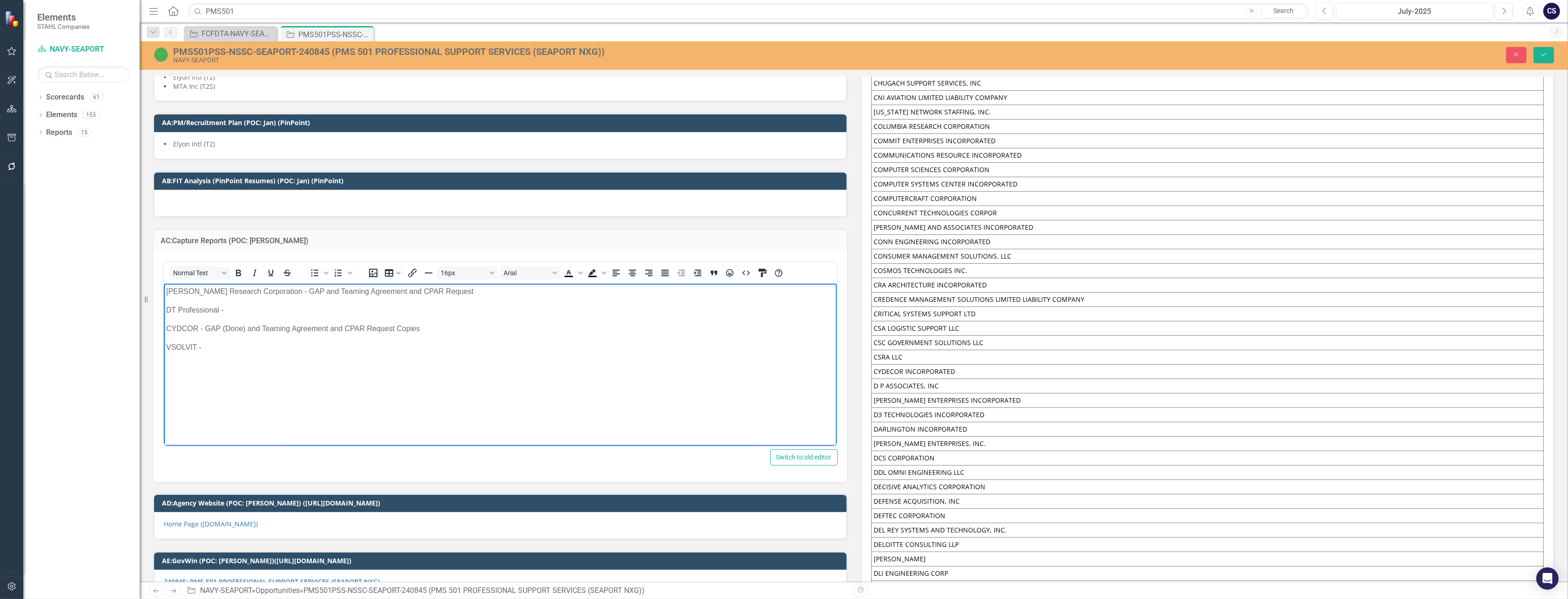
click at [214, 346] on p "VSOLVIT -" at bounding box center [500, 347] width 668 height 11
click at [217, 347] on p "VSOLVIT - GAP and Teaming Agreement and CPAR Request" at bounding box center [500, 347] width 668 height 11
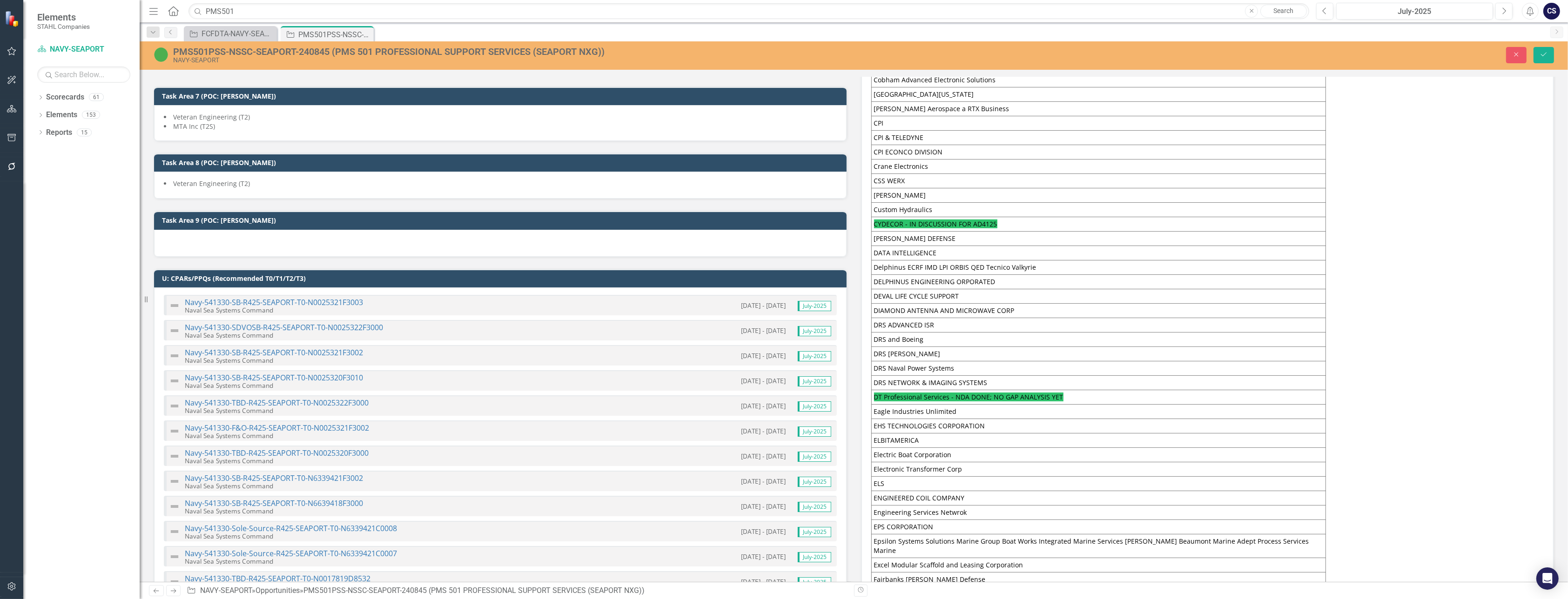
scroll to position [1463, 0]
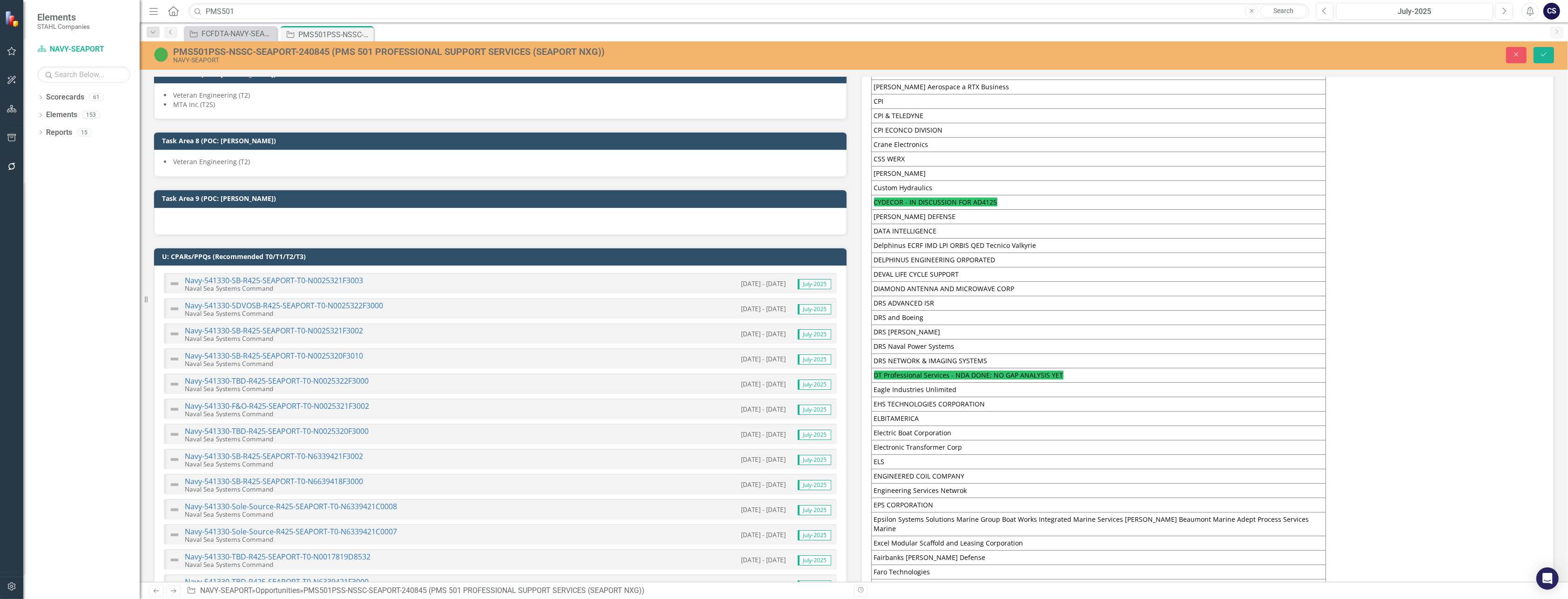
click at [995, 197] on td "CYDECOR - IN DISCUSSION FOR AD4125" at bounding box center [1099, 202] width 454 height 15
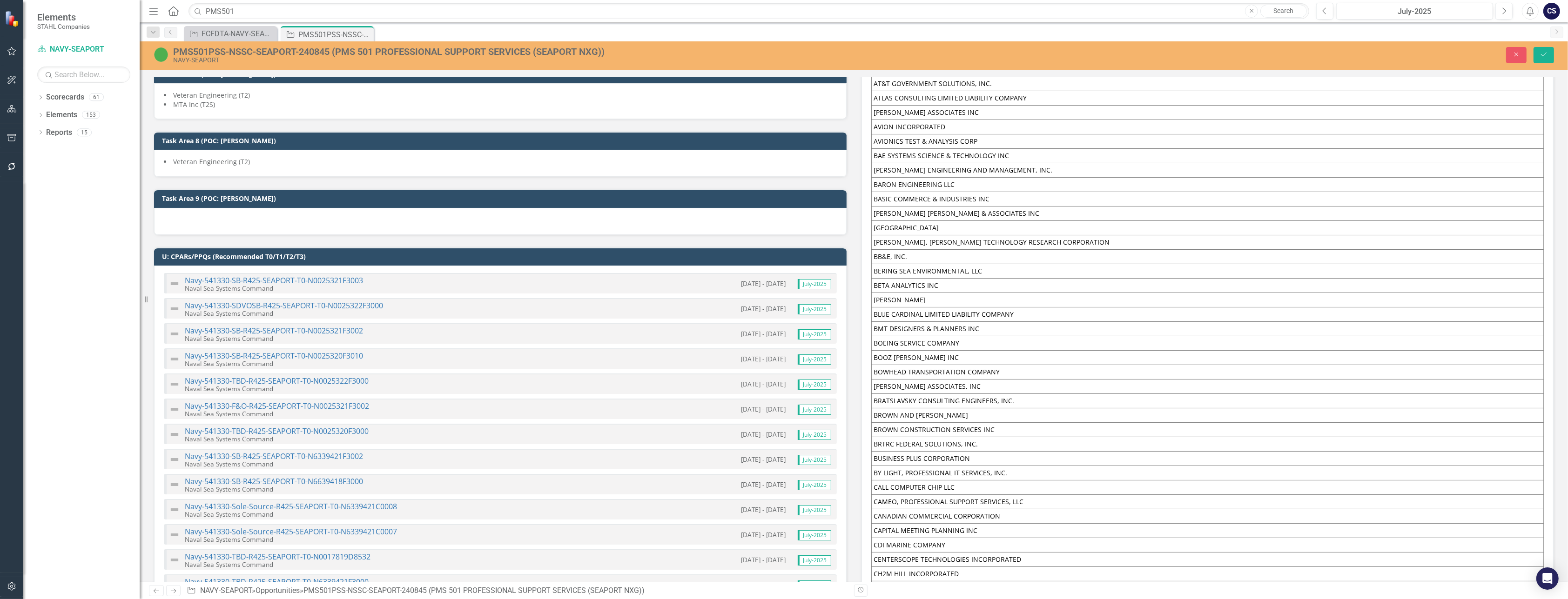
scroll to position [0, 0]
click at [1547, 51] on icon "Save" at bounding box center [1544, 54] width 9 height 6
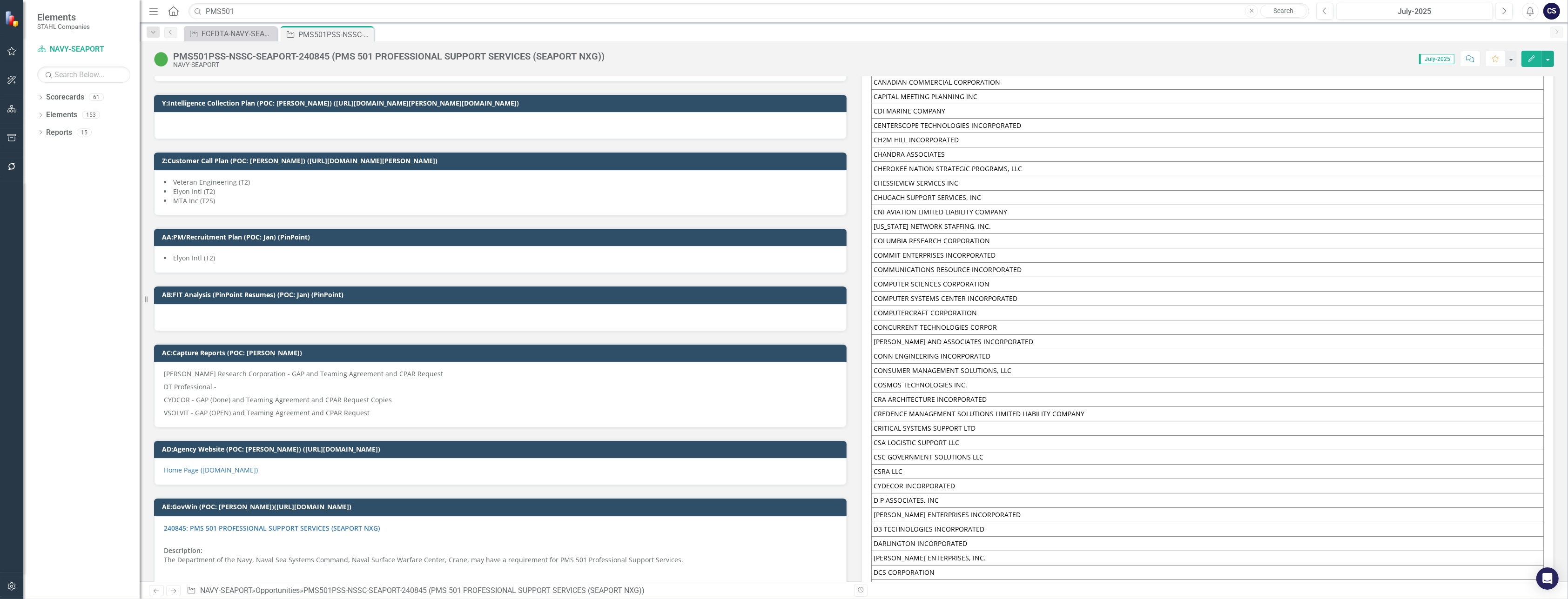
scroll to position [5796, 0]
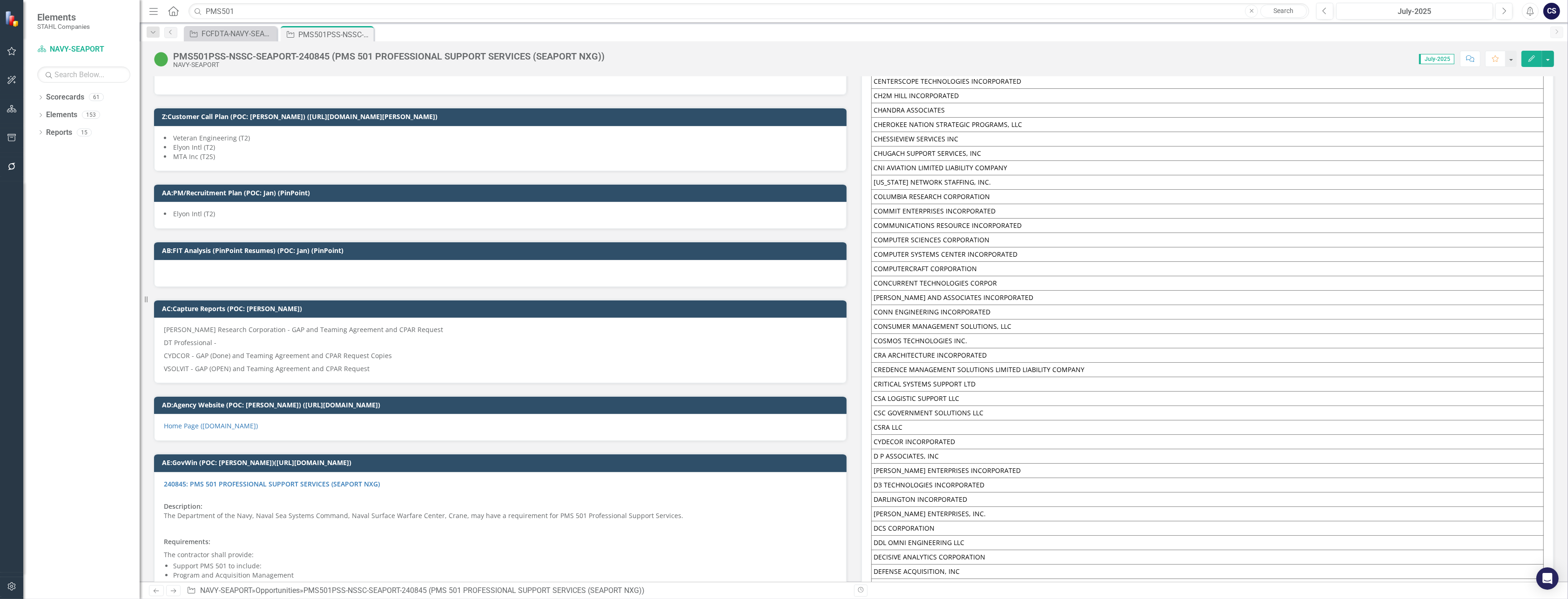
click at [279, 336] on p "DT Professional -" at bounding box center [500, 342] width 673 height 13
click at [366, 363] on p "VSOLVIT - GAP (OPEN) and Teaming Agreement and CPAR Request" at bounding box center [500, 368] width 673 height 11
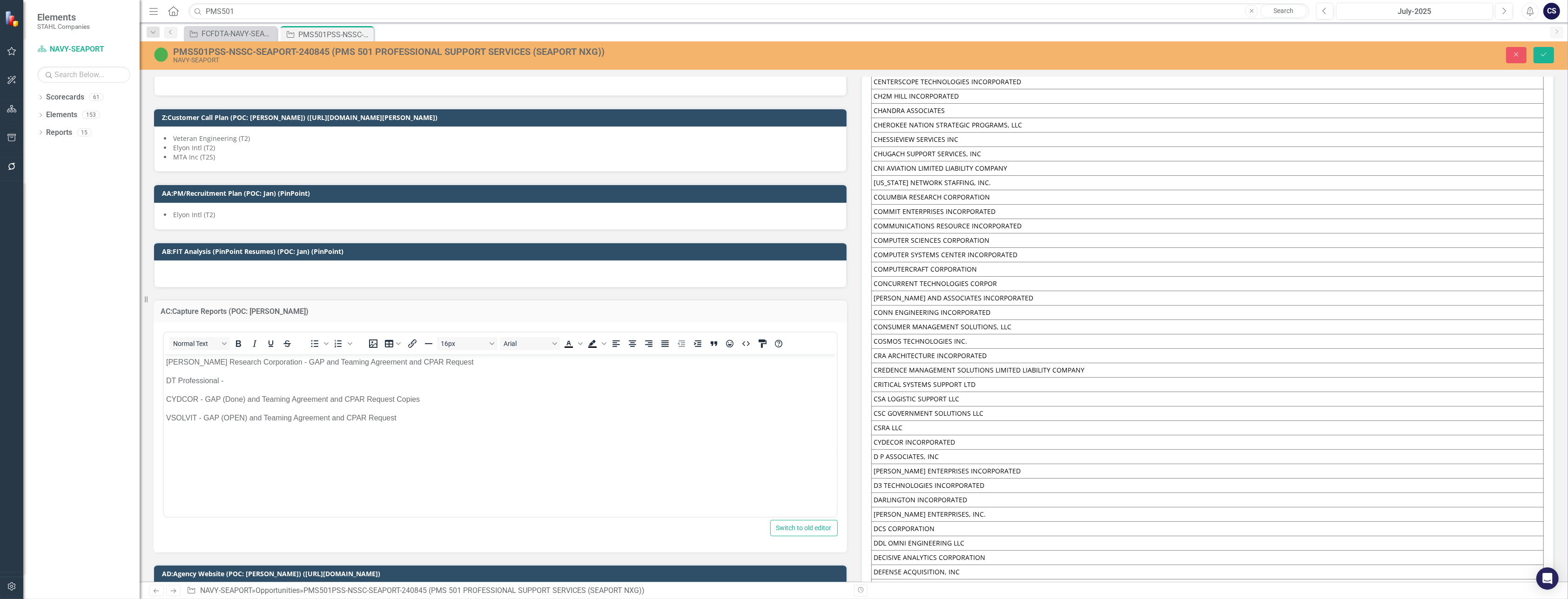
scroll to position [0, 0]
drag, startPoint x: 405, startPoint y: 422, endPoint x: 203, endPoint y: 420, distance: 202.0
click at [203, 420] on p "VSOLVIT - GAP (OPEN) and Teaming Agreement and CPAR Request" at bounding box center [500, 418] width 668 height 11
click at [209, 419] on p "VSOLVIT - GAP (OPEN) and Teaming Agreement and CPAR Request" at bounding box center [500, 418] width 668 height 11
drag, startPoint x: 398, startPoint y: 415, endPoint x: 203, endPoint y: 419, distance: 195.0
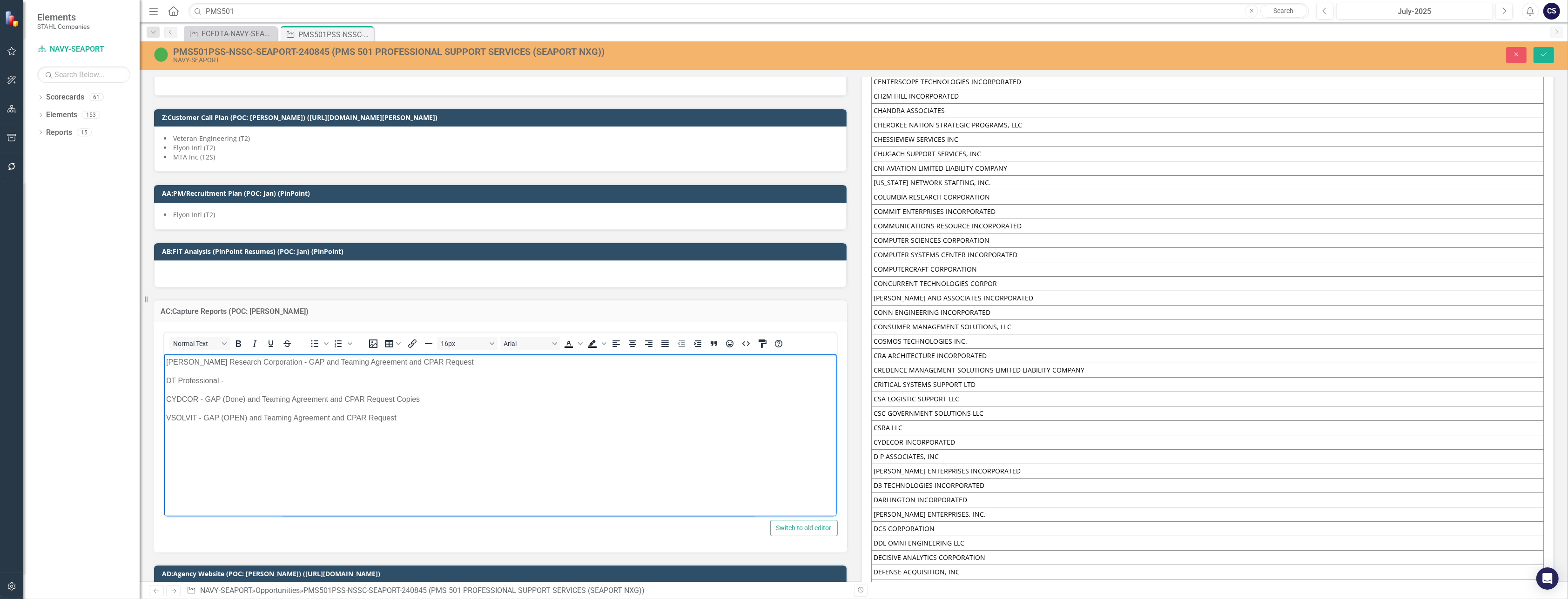
click at [203, 419] on p "VSOLVIT - GAP (OPEN) and Teaming Agreement and CPAR Request" at bounding box center [500, 418] width 668 height 11
copy p "GAP (OPEN) and Teaming Agreement and CPAR Request"
click at [251, 389] on body "[PERSON_NAME] Research Corporation - GAP and Teaming Agreement and CPAR Request…" at bounding box center [500, 423] width 673 height 139
click at [237, 380] on p "DT Professional -" at bounding box center [500, 380] width 668 height 11
drag, startPoint x: 455, startPoint y: 361, endPoint x: 163, endPoint y: 362, distance: 292.0
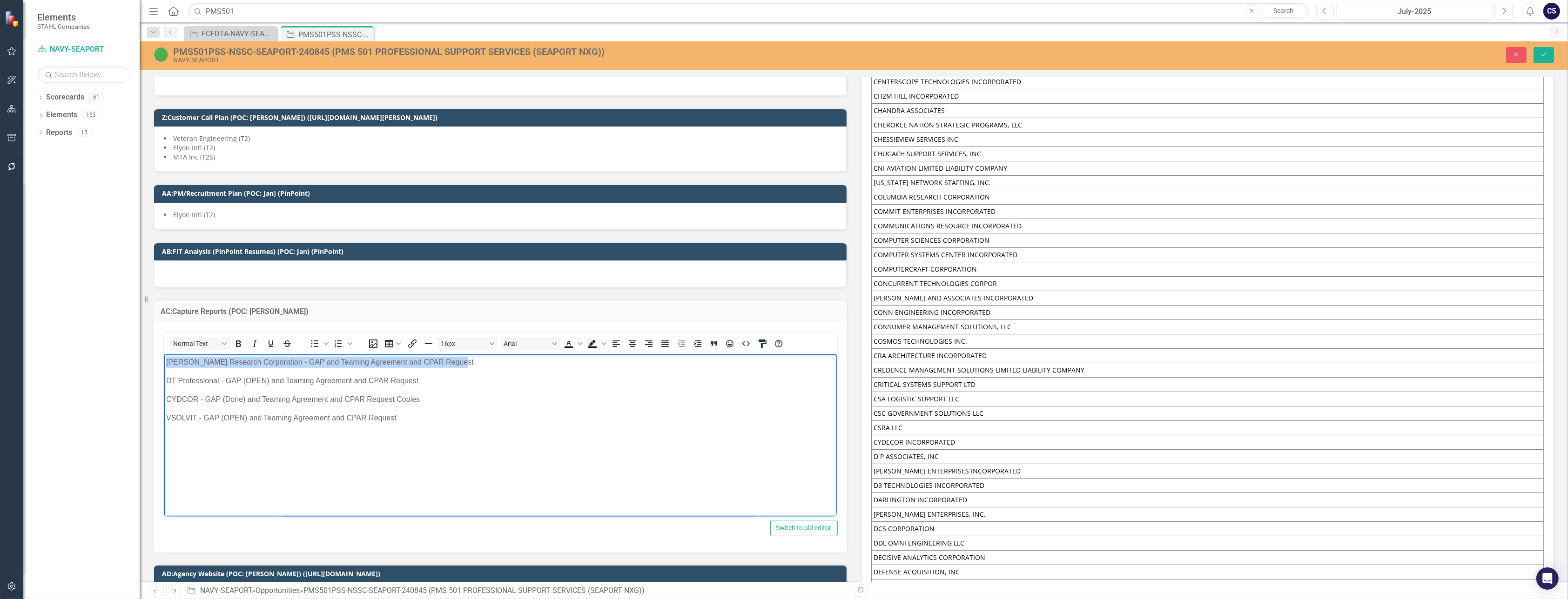
click at [163, 362] on body "[PERSON_NAME] Research Corporation - GAP and Teaming Agreement and CPAR Request…" at bounding box center [500, 423] width 673 height 139
click at [231, 364] on p "[PERSON_NAME] Research Corporation - GAP and Teaming Agreement and CPAR Request" at bounding box center [500, 362] width 668 height 11
click at [235, 338] on icon "Bold" at bounding box center [238, 344] width 11 height 11
click at [308, 368] on body "[PERSON_NAME] Research Corporation - GAP and Teaming Agreement and CPAR Request…" at bounding box center [500, 423] width 673 height 139
drag, startPoint x: 452, startPoint y: 361, endPoint x: 163, endPoint y: 359, distance: 289.0
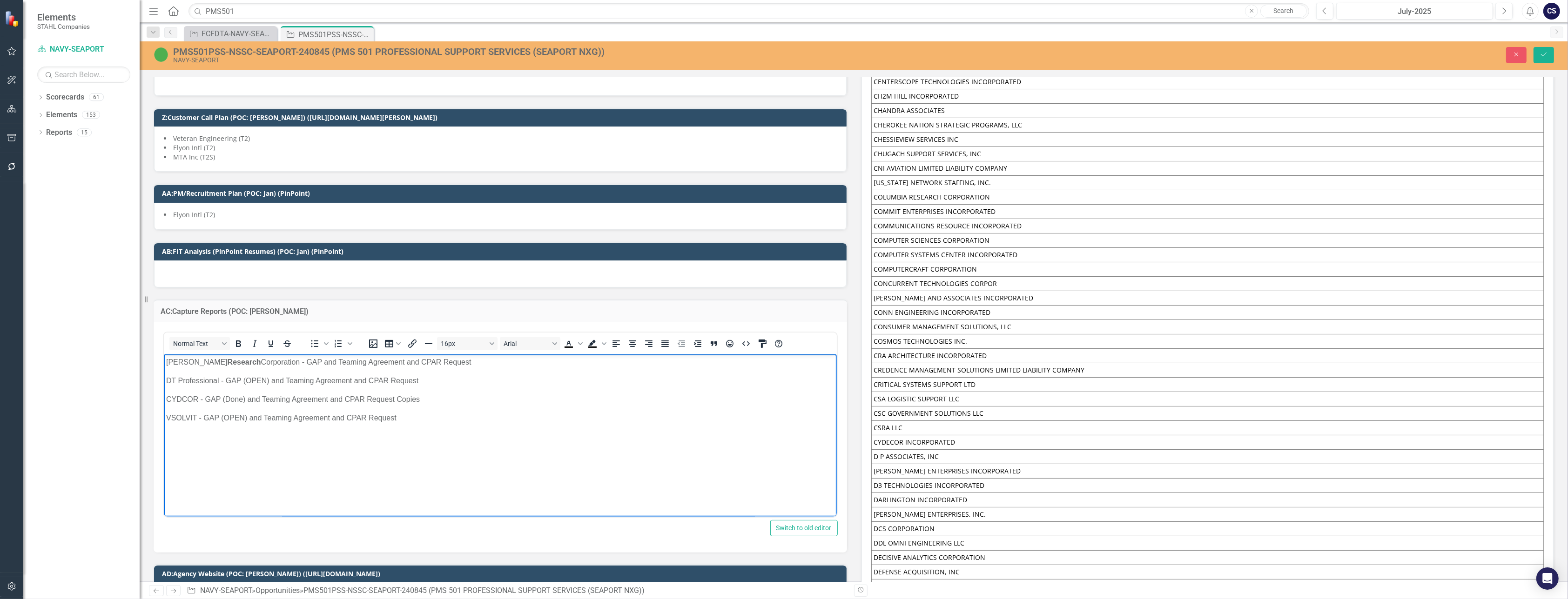
click at [163, 359] on body "[PERSON_NAME] Research Corporation - GAP and Teaming Agreement and CPAR Request…" at bounding box center [500, 423] width 673 height 139
click at [237, 338] on icon "Bold" at bounding box center [238, 344] width 11 height 11
click at [418, 472] on body "[PERSON_NAME] Research Corporation - GAP and Teaming Agreement and CPAR Request…" at bounding box center [500, 423] width 673 height 139
drag, startPoint x: 203, startPoint y: 419, endPoint x: 165, endPoint y: 415, distance: 38.2
click at [165, 415] on body "[PERSON_NAME] Research Corporation - GAP and Teaming Agreement and CPAR Request…" at bounding box center [500, 423] width 673 height 139
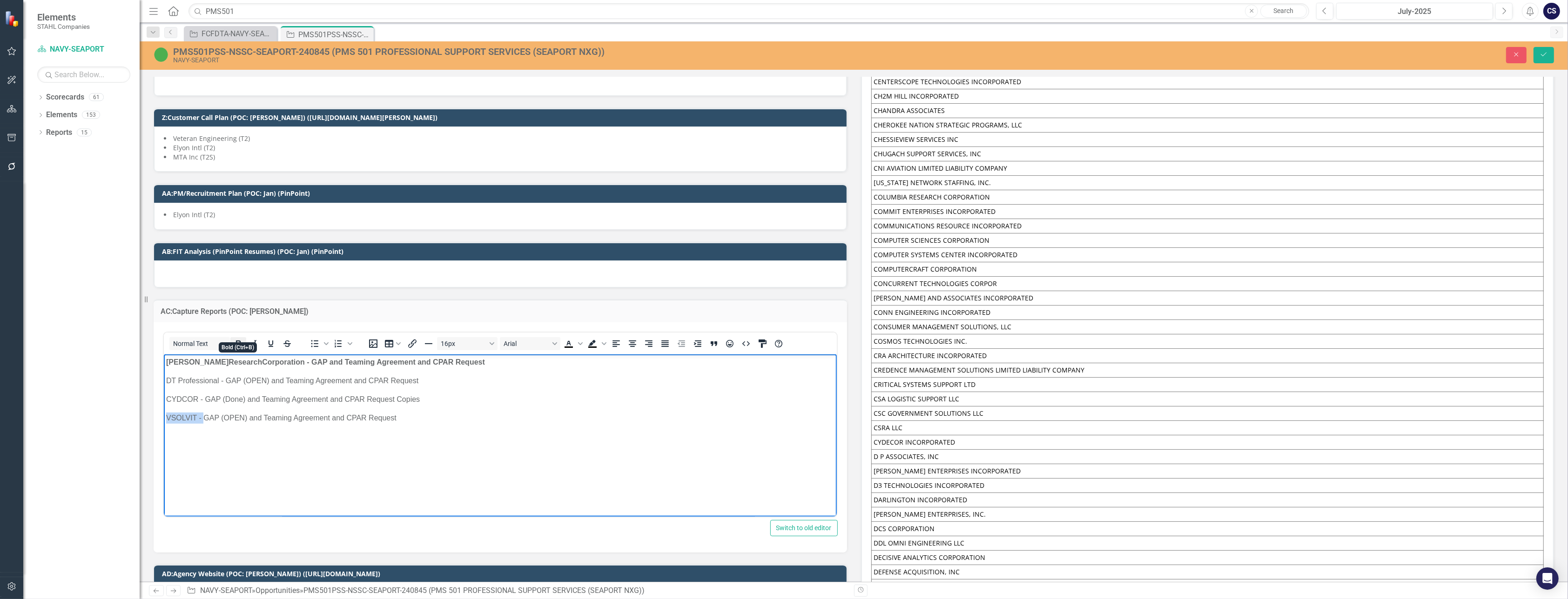
click at [238, 341] on icon "Bold" at bounding box center [238, 344] width 5 height 6
drag, startPoint x: 202, startPoint y: 395, endPoint x: 164, endPoint y: 395, distance: 38.0
click at [164, 395] on body "[PERSON_NAME] Research Corporation - GAP and Teaming Agreement and CPAR Request…" at bounding box center [500, 423] width 673 height 139
click at [240, 338] on icon "Bold" at bounding box center [238, 344] width 11 height 11
click at [238, 411] on body "[PERSON_NAME] Research Corporation - GAP and Teaming Agreement and CPAR Request…" at bounding box center [500, 423] width 673 height 139
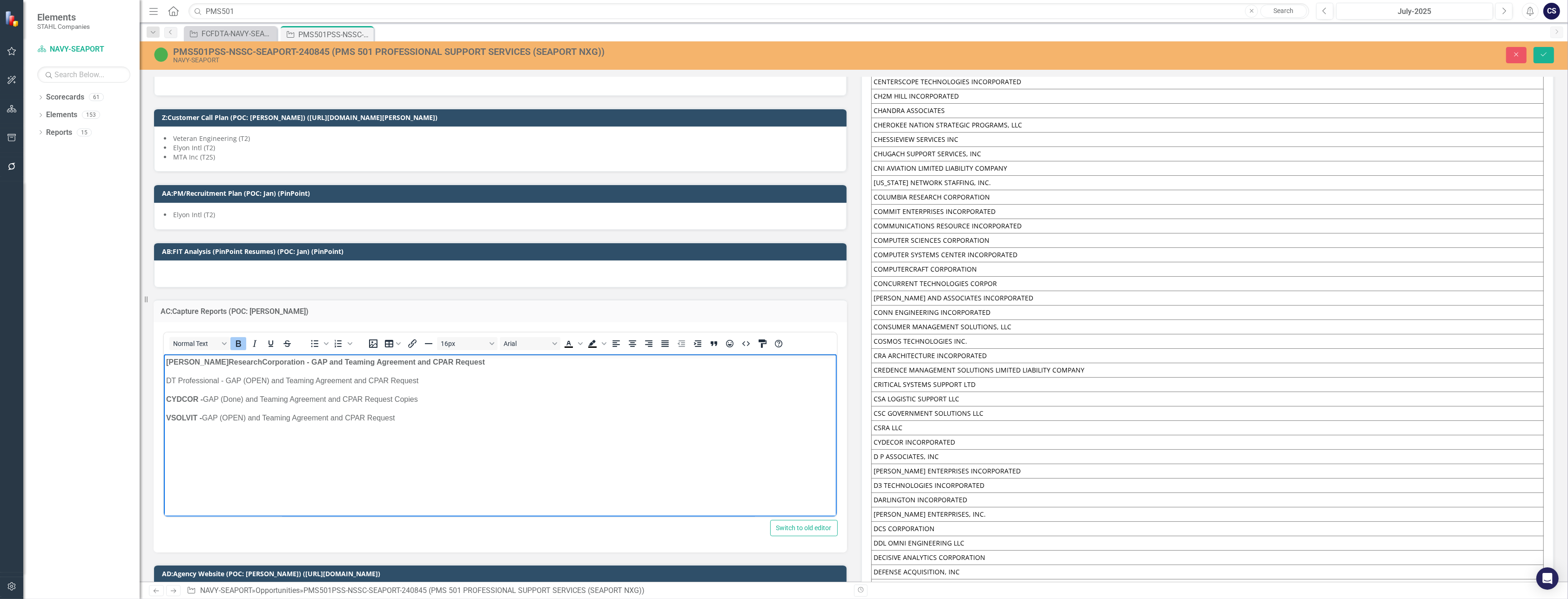
drag, startPoint x: 402, startPoint y: 419, endPoint x: 326, endPoint y: 771, distance: 360.1
click at [163, 427] on body "[PERSON_NAME] Research Corporation - GAP and Teaming Agreement and CPAR Request…" at bounding box center [500, 423] width 673 height 139
click at [426, 399] on p "CYDCOR - GAP (Done) and Teaming Agreement and CPAR Request Copies" at bounding box center [500, 399] width 668 height 11
drag, startPoint x: 426, startPoint y: 399, endPoint x: 326, endPoint y: 741, distance: 356.3
click at [163, 397] on html "[PERSON_NAME] Research Corporation - GAP and Teaming Agreement and CPAR Request…" at bounding box center [500, 423] width 673 height 139
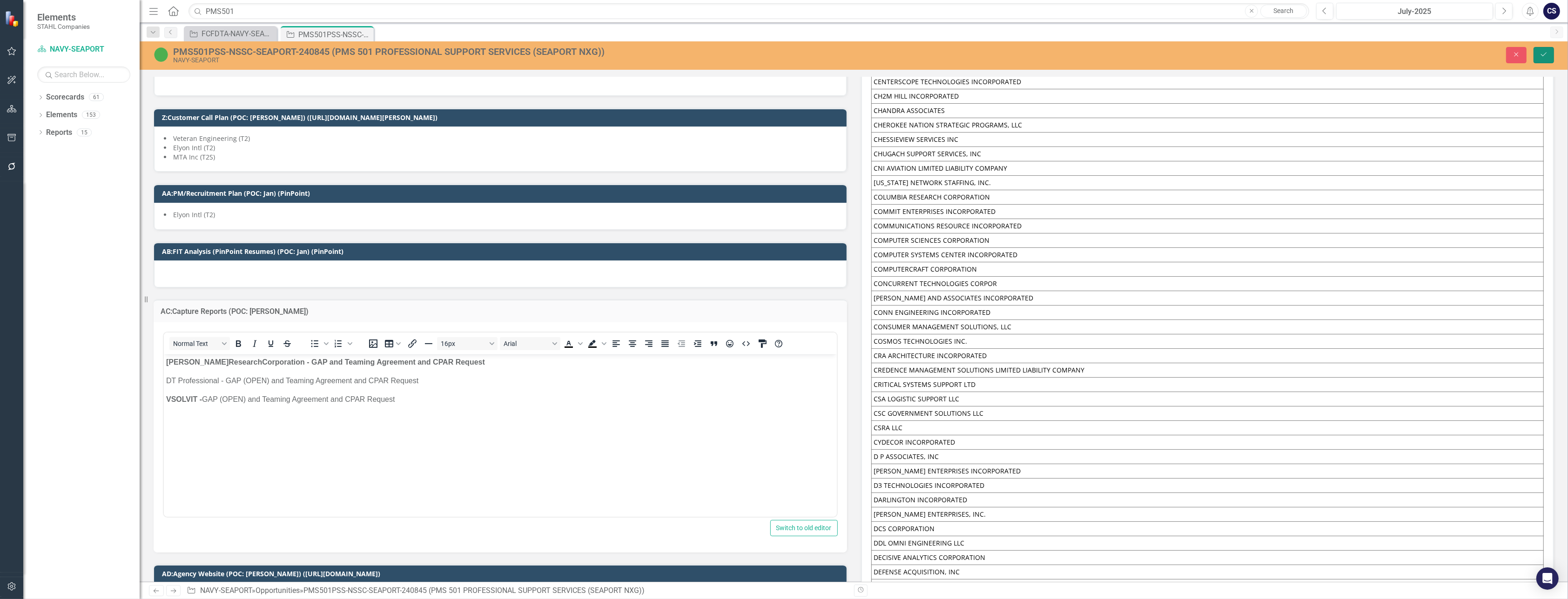
click at [1545, 53] on icon "Save" at bounding box center [1544, 54] width 9 height 6
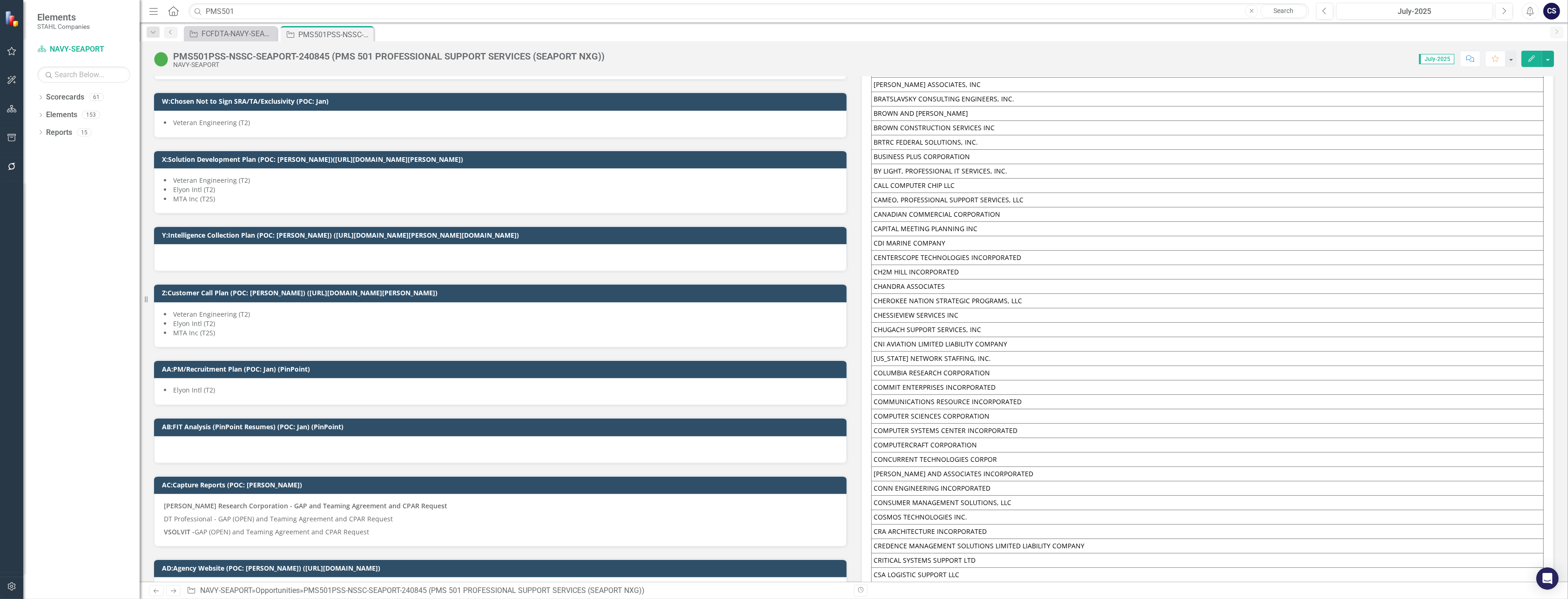
scroll to position [5663, 0]
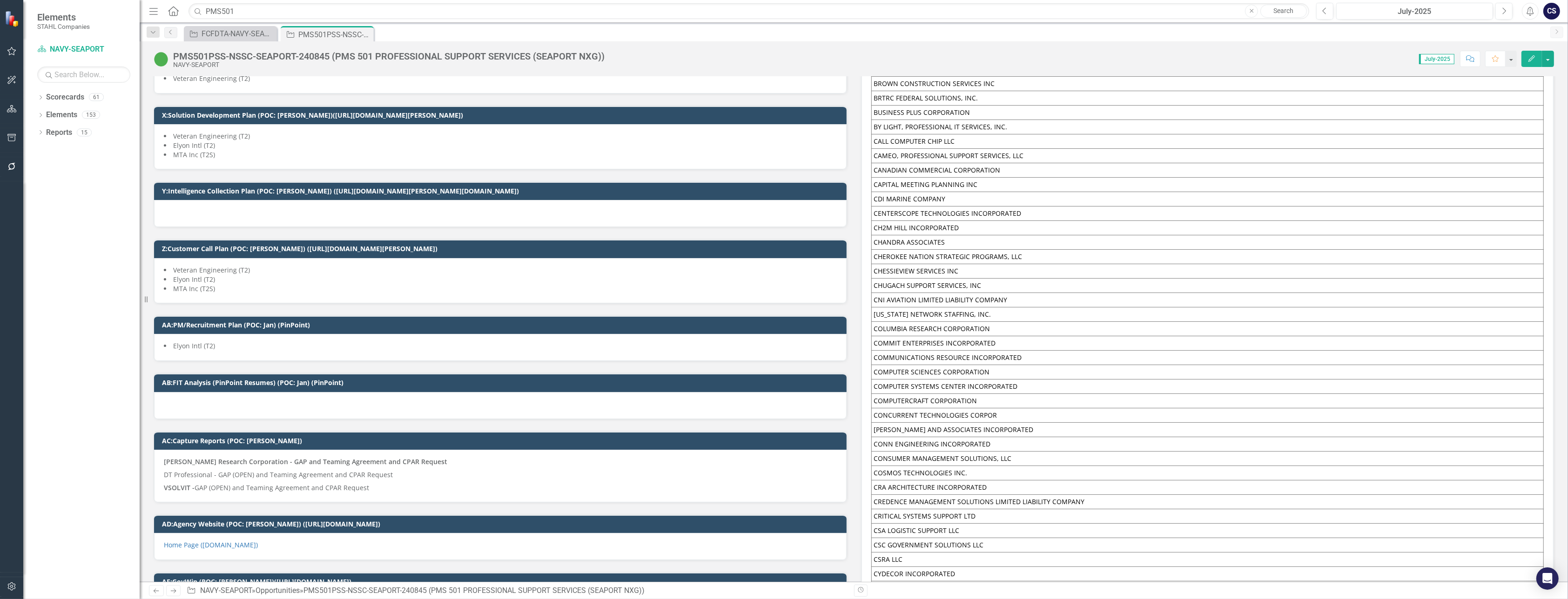
click at [189, 392] on div at bounding box center [500, 405] width 693 height 27
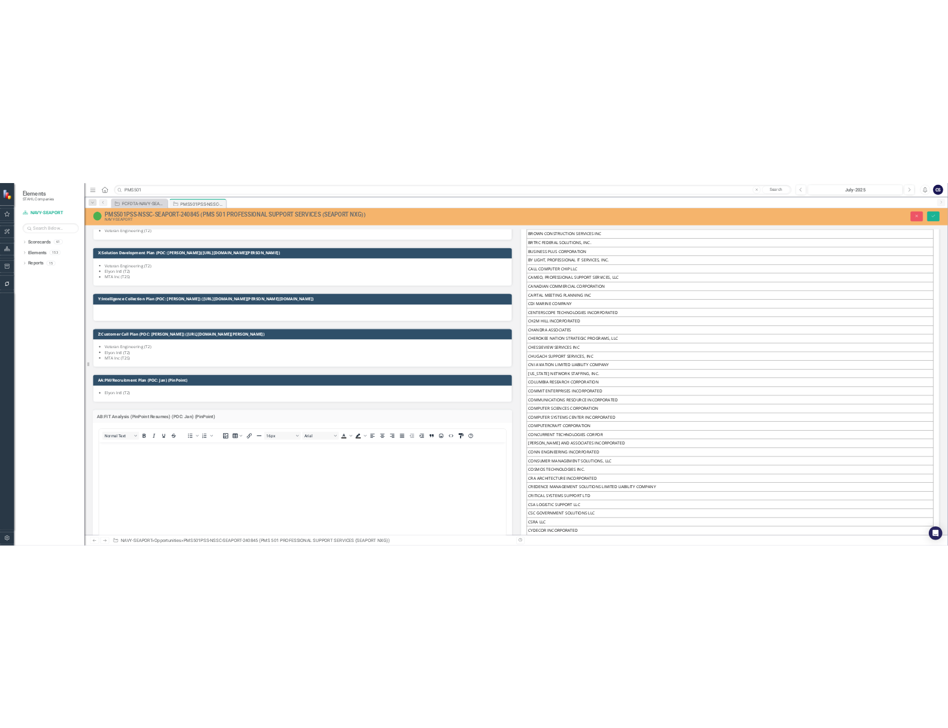
scroll to position [0, 0]
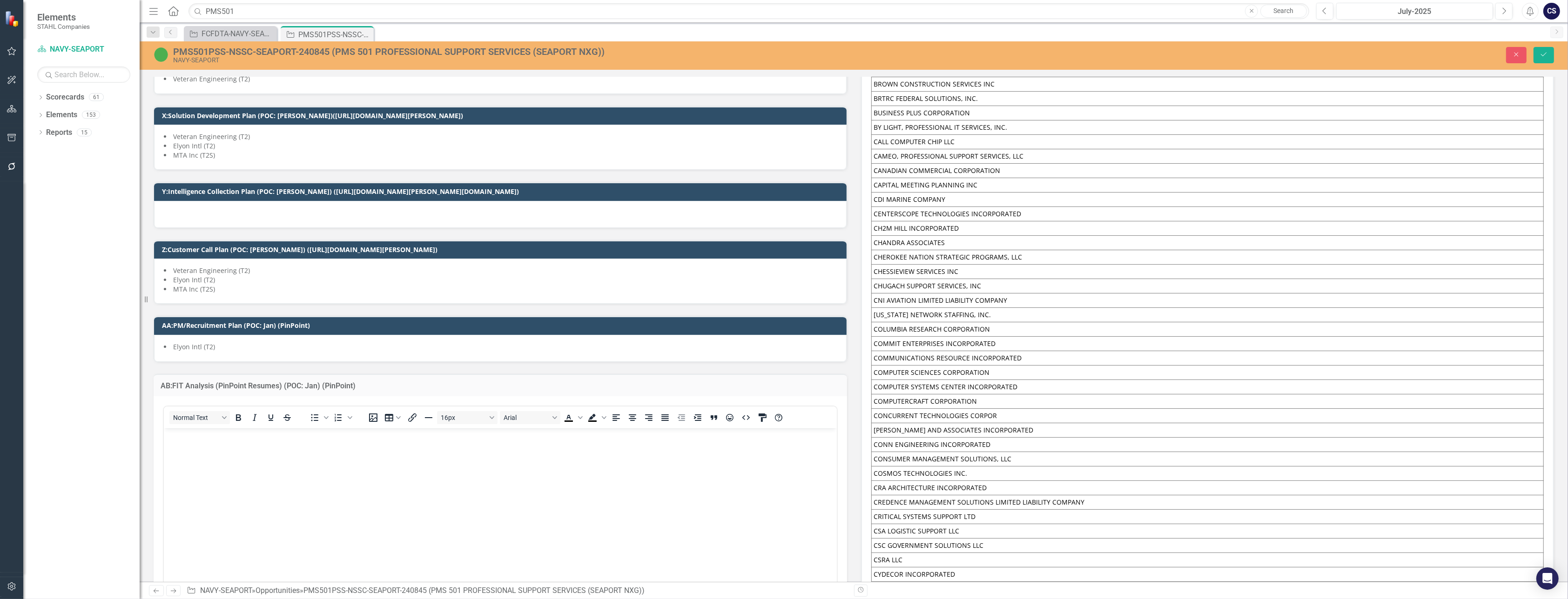
click at [184, 442] on p "Rich Text Area. Press ALT-0 for help." at bounding box center [500, 436] width 668 height 11
click at [1542, 51] on icon "Save" at bounding box center [1544, 54] width 9 height 6
